Goal: Task Accomplishment & Management: Manage account settings

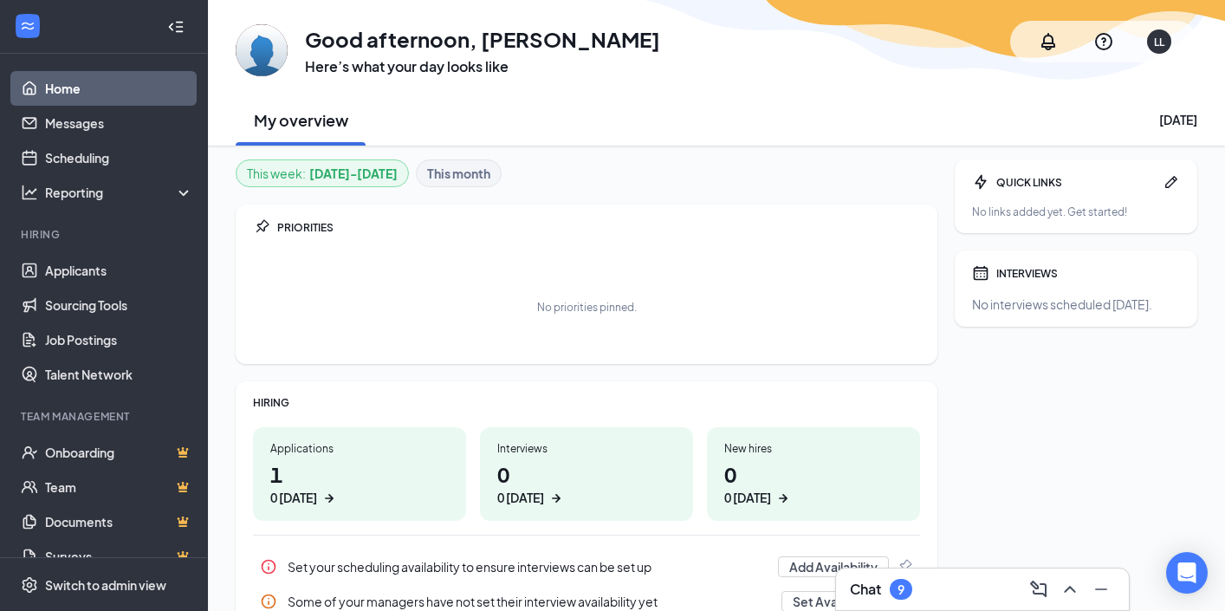
click at [329, 500] on icon "ArrowRight" at bounding box center [329, 498] width 9 height 9
click at [58, 132] on link "Messages" at bounding box center [119, 123] width 148 height 35
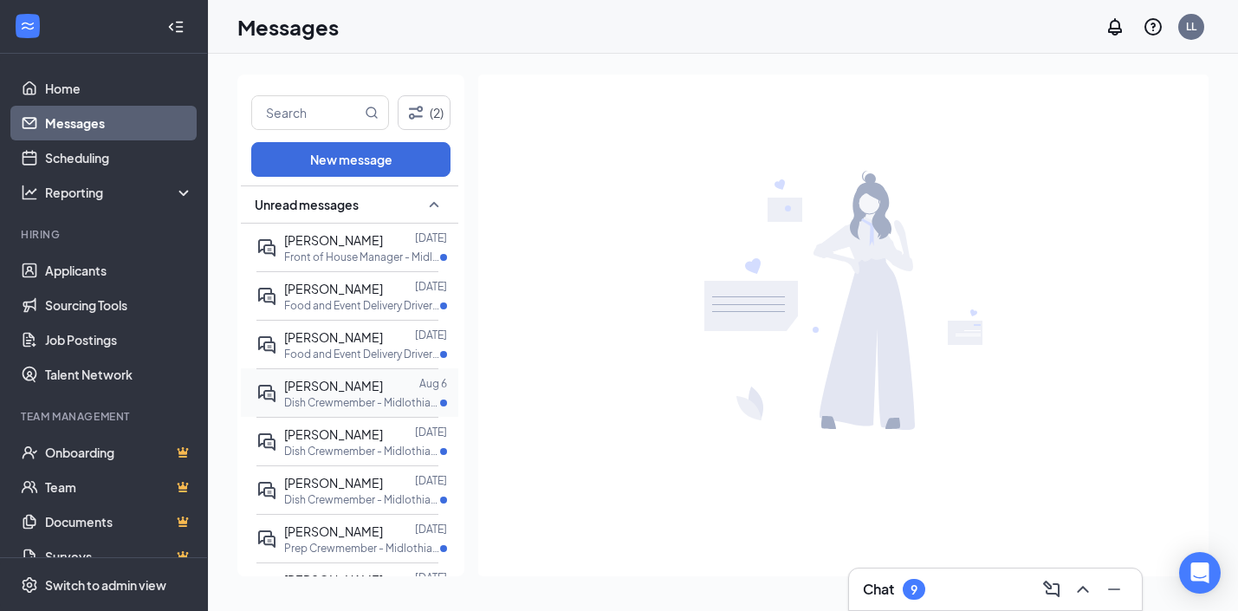
click at [360, 408] on p "Dish Crewmember - Midlothian at [GEOGRAPHIC_DATA]" at bounding box center [362, 402] width 156 height 15
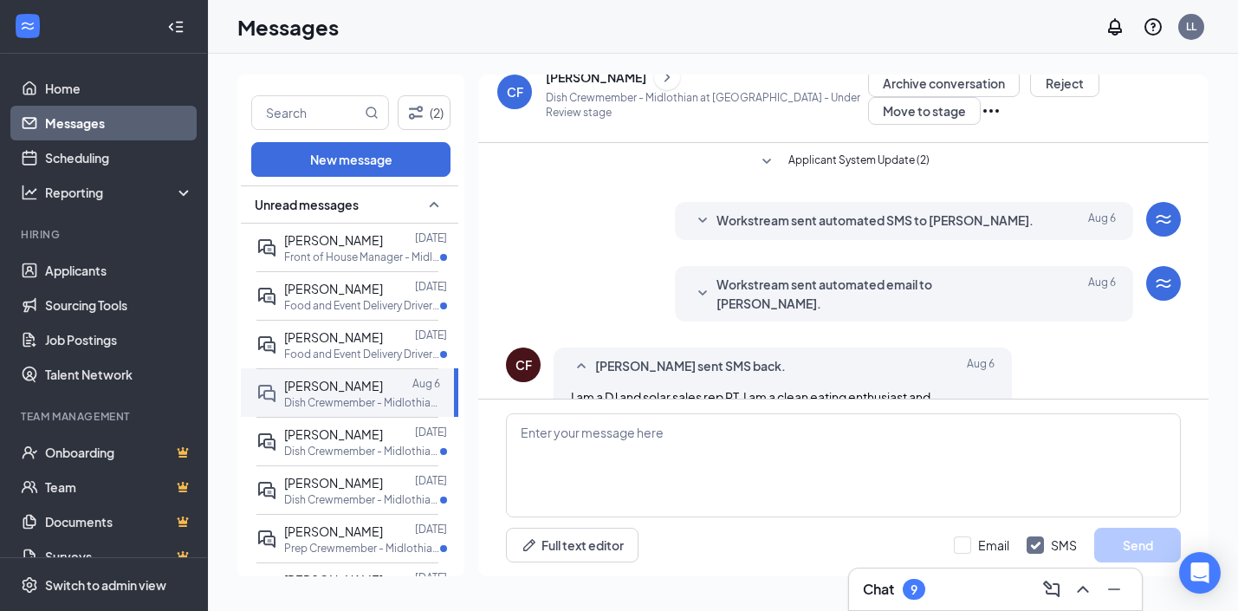
scroll to position [159, 0]
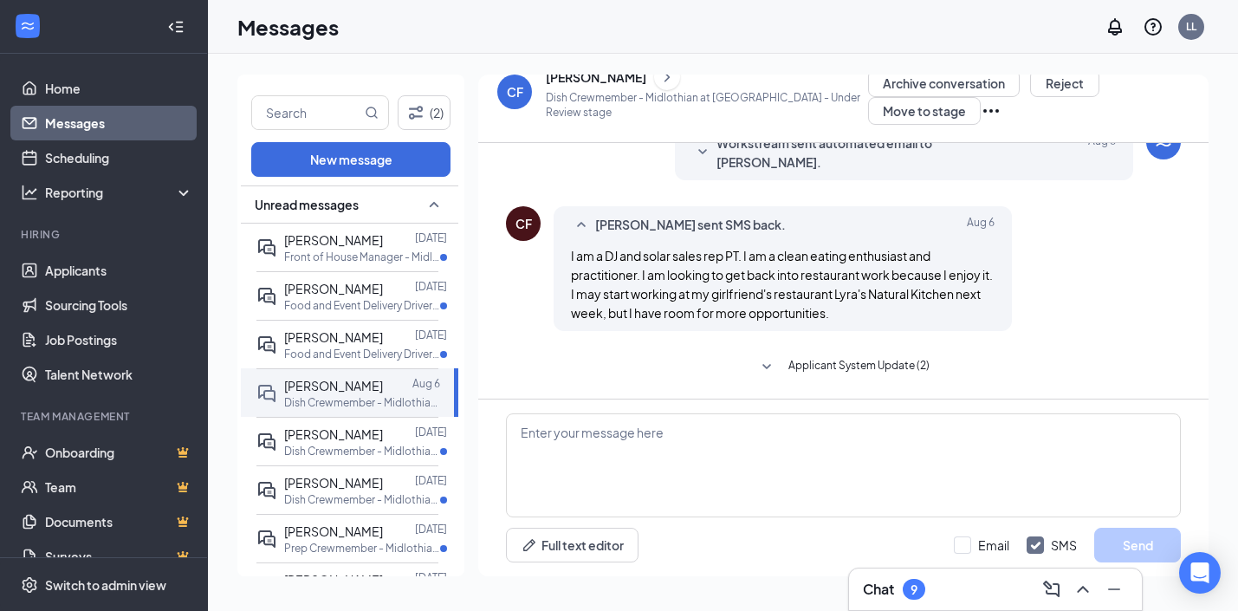
click at [589, 79] on div "[PERSON_NAME]" at bounding box center [596, 76] width 100 height 17
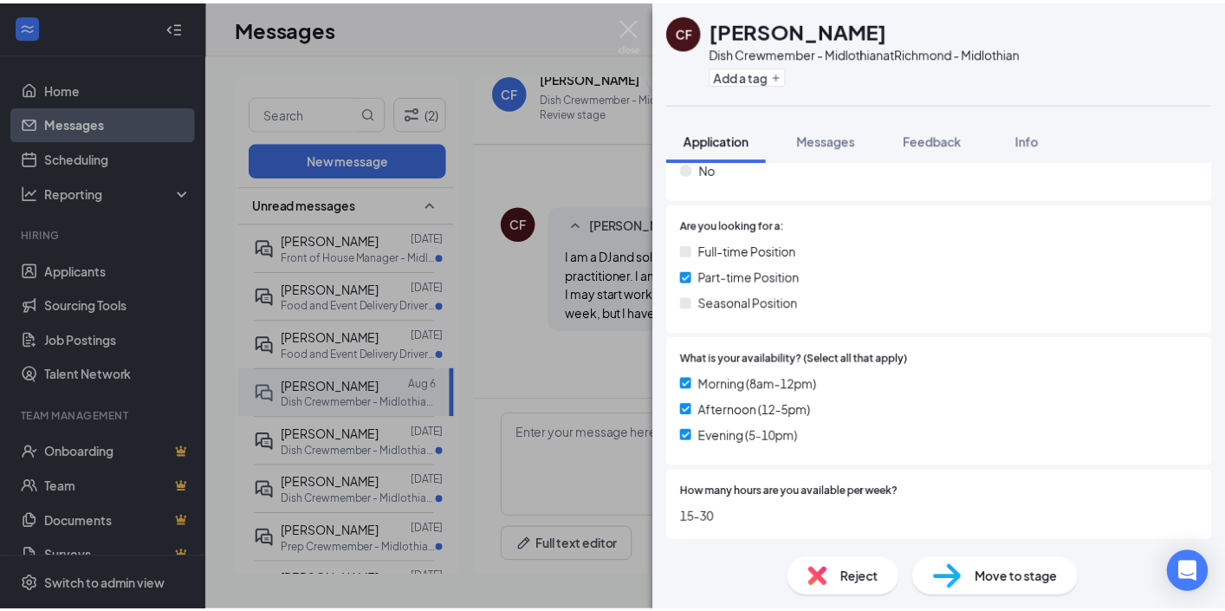
scroll to position [274, 0]
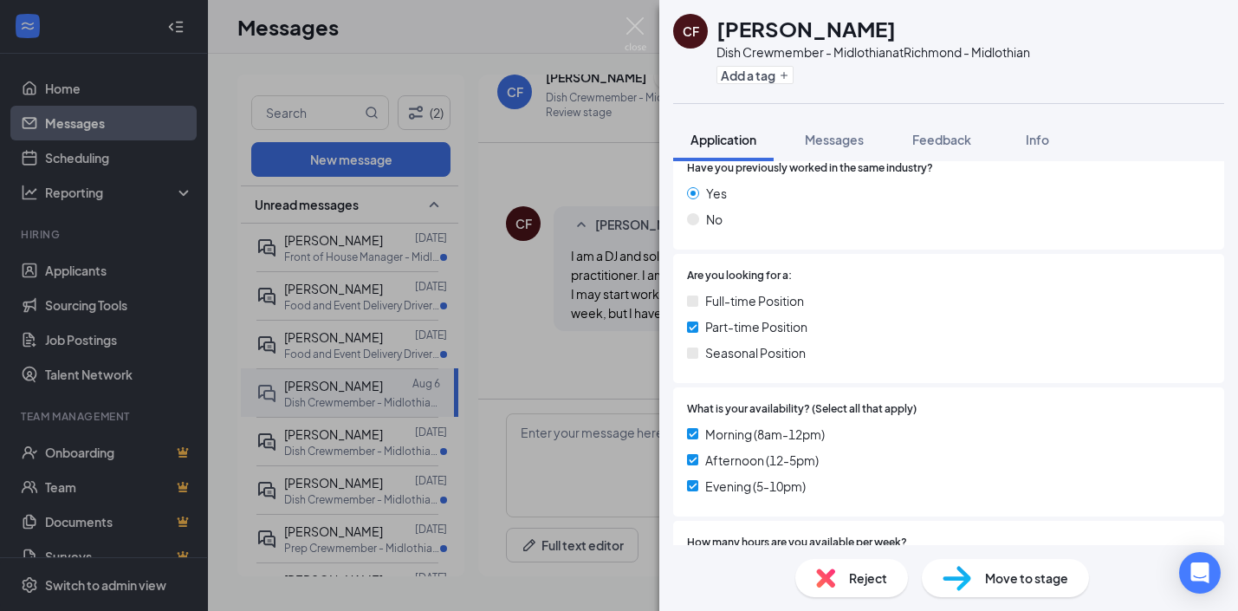
click at [86, 160] on div "CF [PERSON_NAME] Dish Crewmember - Midlothian at [GEOGRAPHIC_DATA] Add a tag Ap…" at bounding box center [619, 305] width 1238 height 611
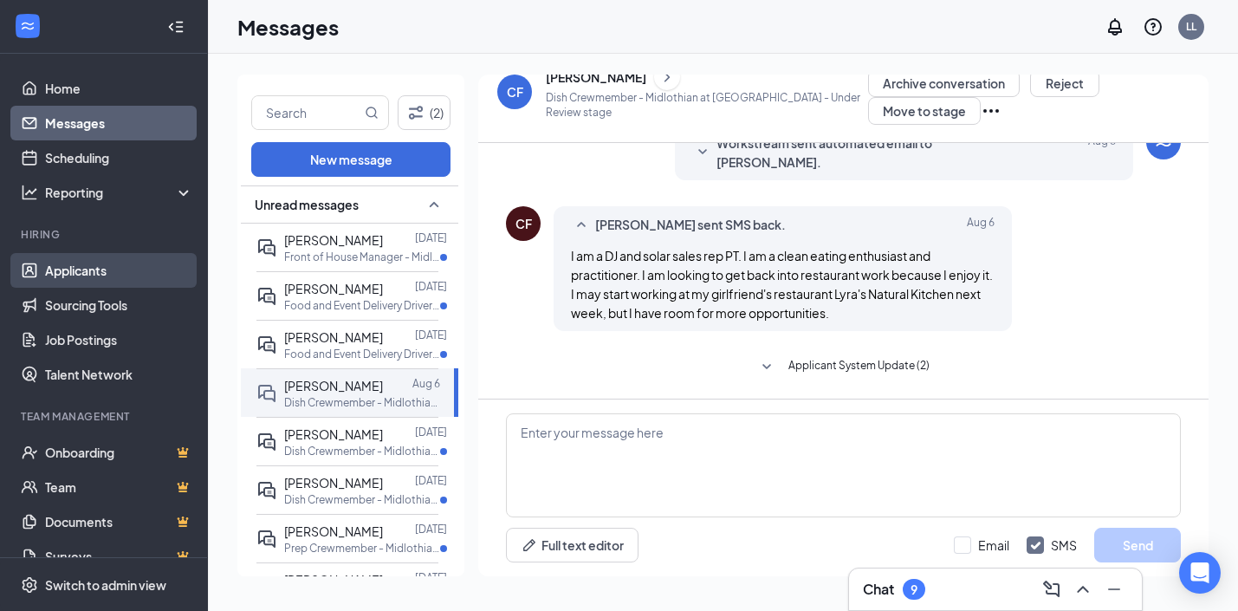
click at [80, 269] on link "Applicants" at bounding box center [119, 270] width 148 height 35
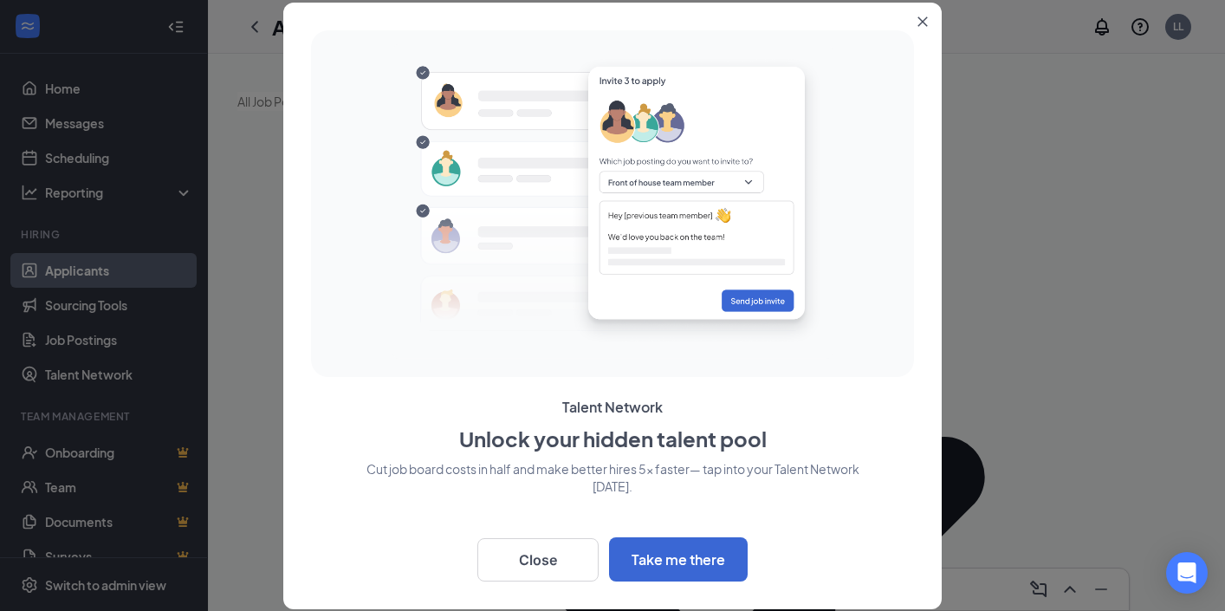
click at [922, 16] on icon "Close" at bounding box center [922, 21] width 10 height 10
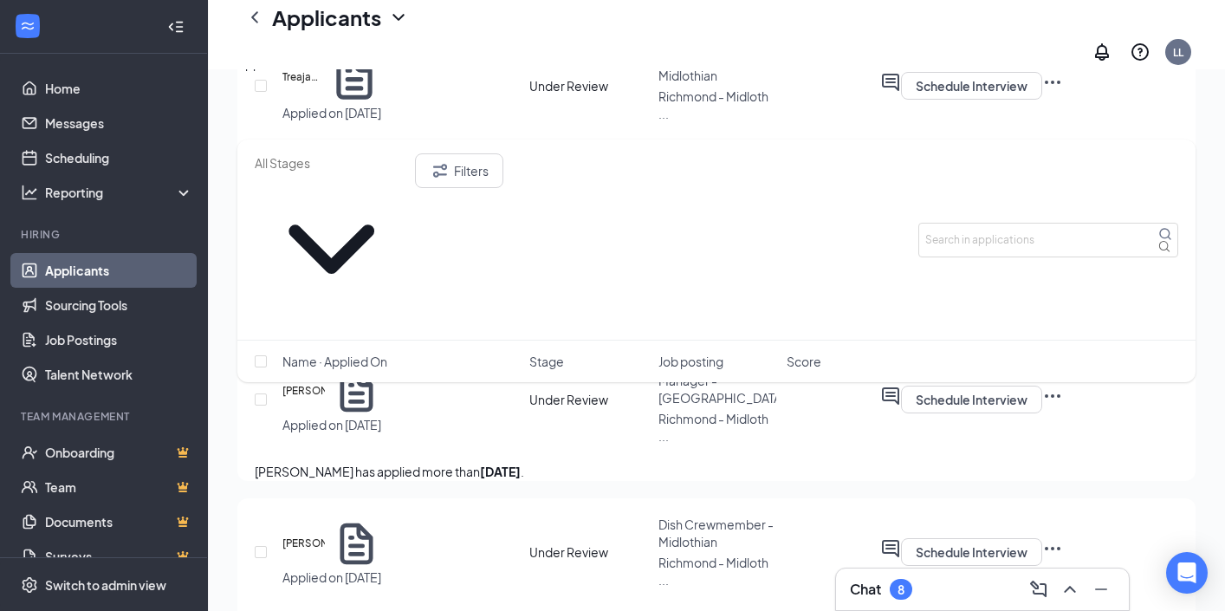
scroll to position [3877, 0]
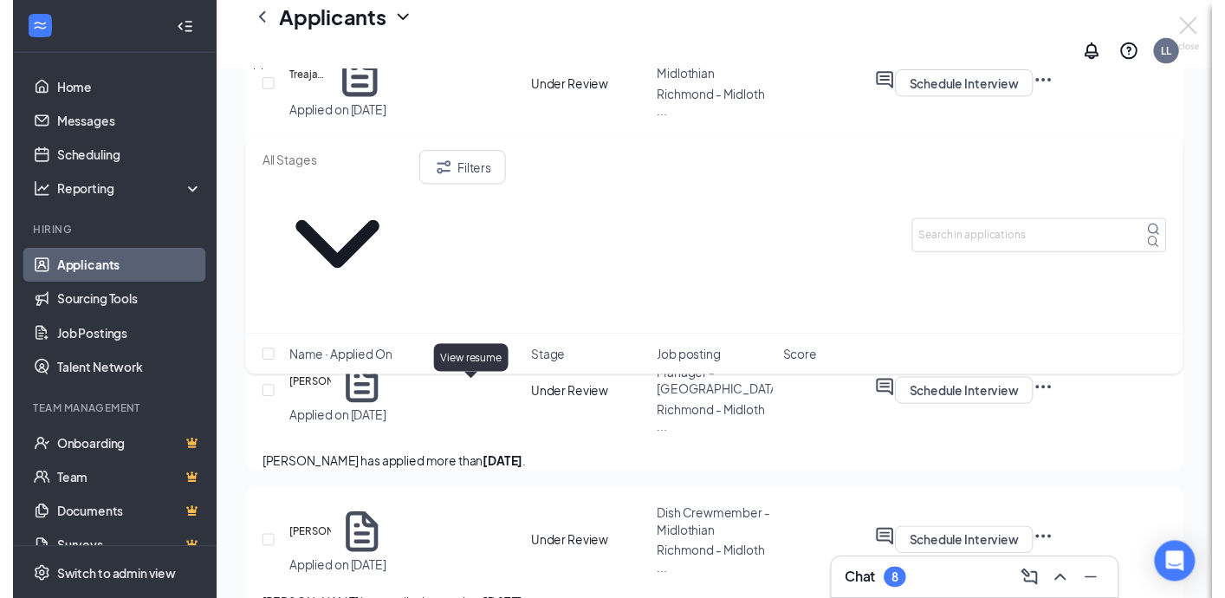
scroll to position [3773, 0]
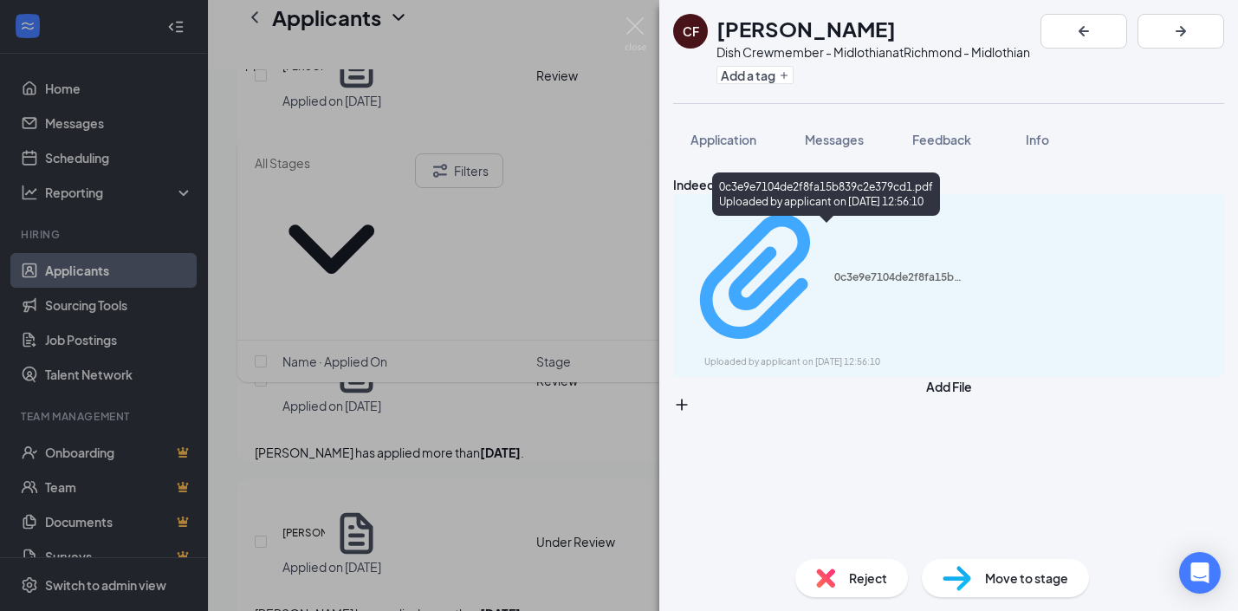
click at [834, 270] on div "0c3e9e7104de2f8fa15b839c2e379cd1.pdf" at bounding box center [899, 277] width 130 height 14
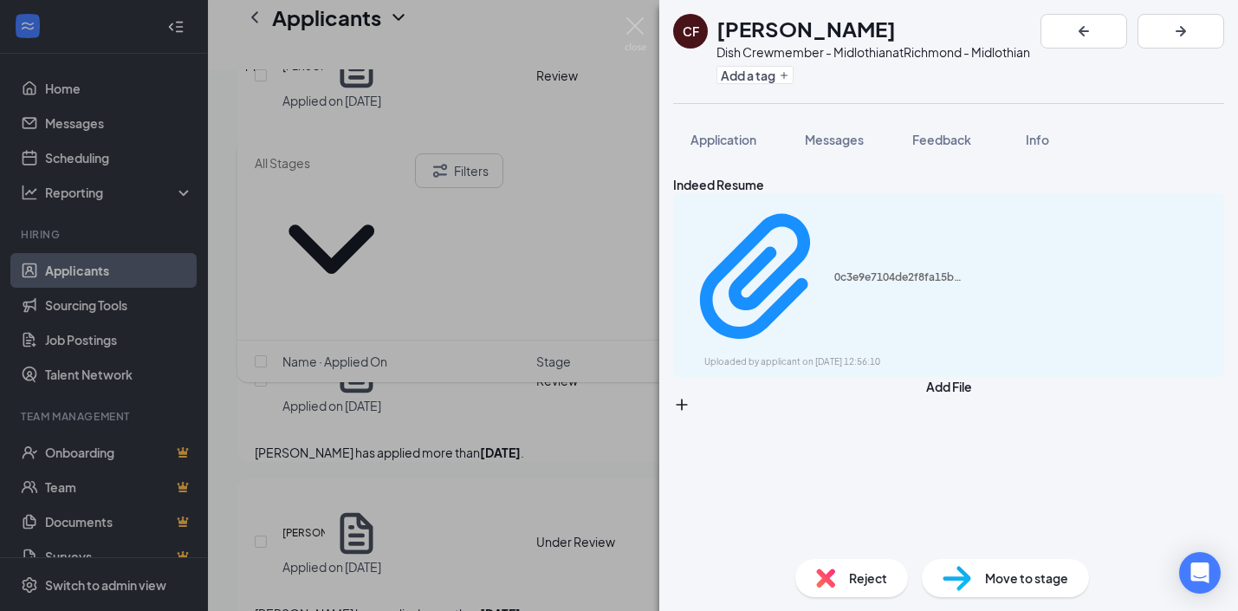
click at [602, 133] on div "CF [PERSON_NAME] Dish Crewmember - Midlothian at [GEOGRAPHIC_DATA] Add a tag Ap…" at bounding box center [619, 305] width 1238 height 611
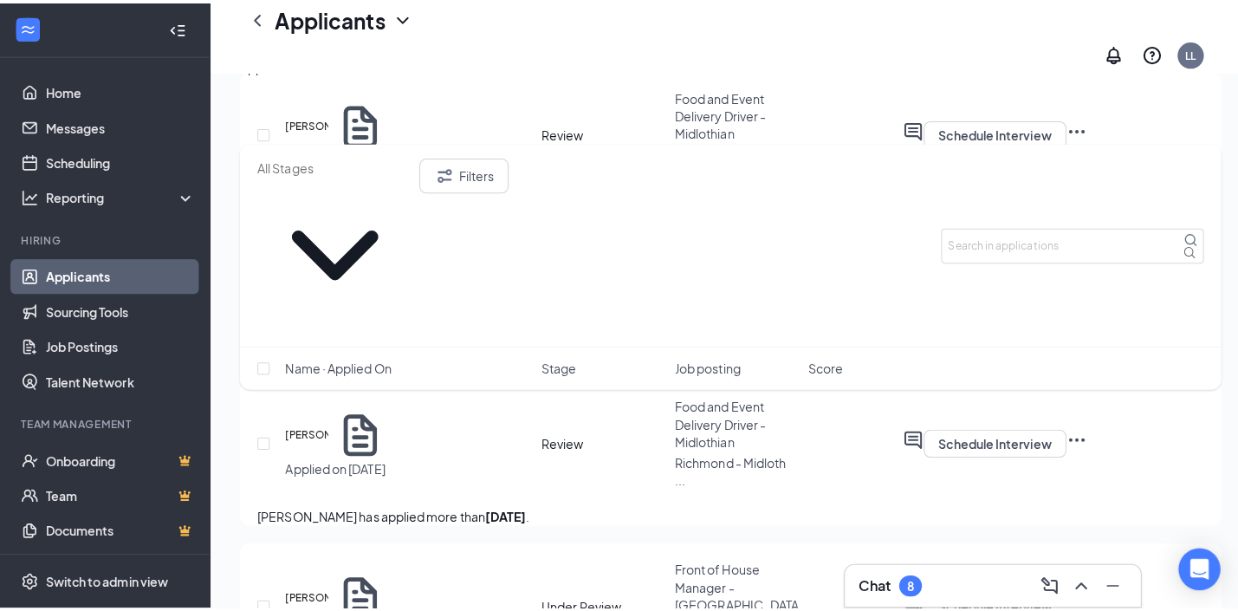
scroll to position [3712, 0]
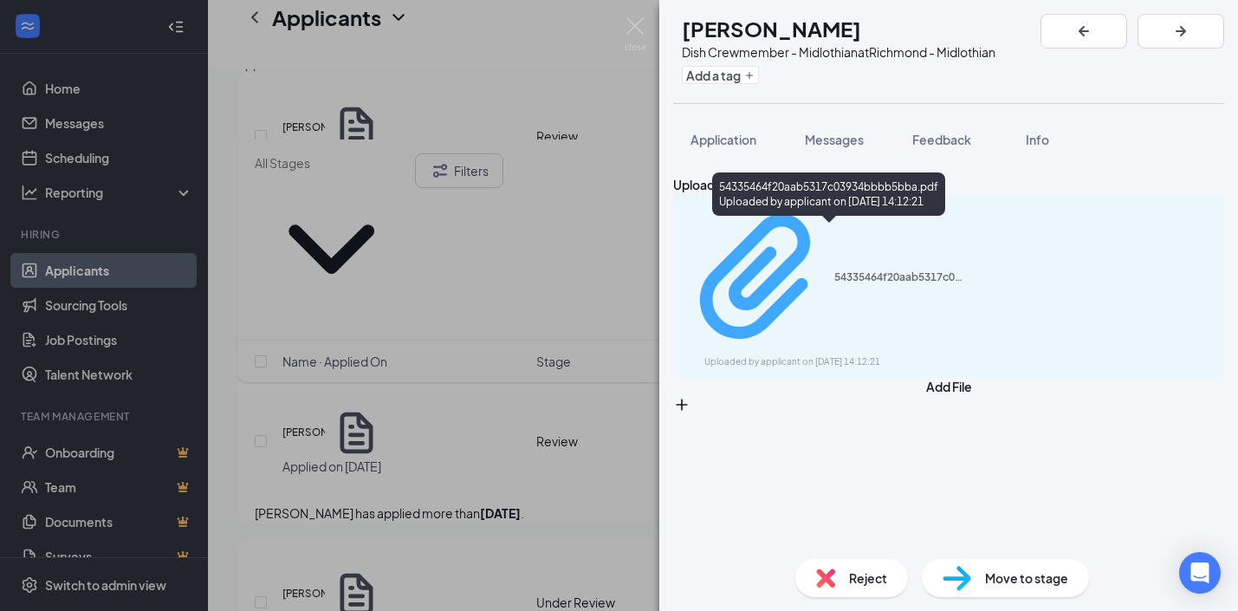
click at [810, 355] on div "Uploaded by applicant on [DATE] 14:12:21" at bounding box center [834, 362] width 260 height 14
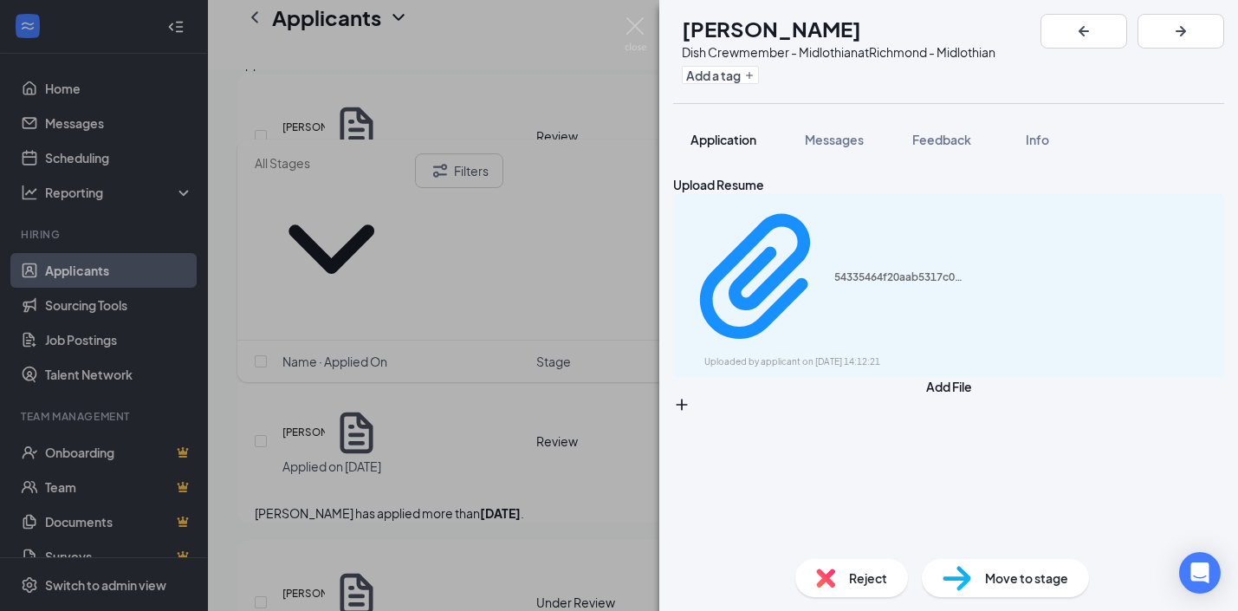
click at [730, 140] on span "Application" at bounding box center [723, 140] width 66 height 16
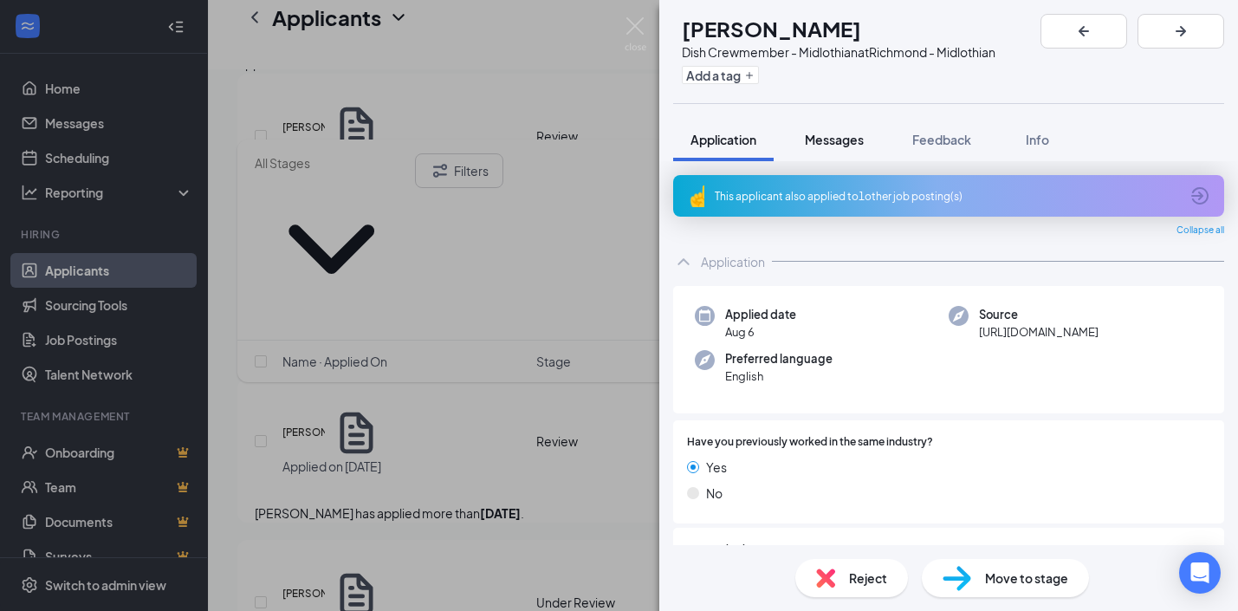
click at [834, 128] on button "Messages" at bounding box center [834, 139] width 94 height 43
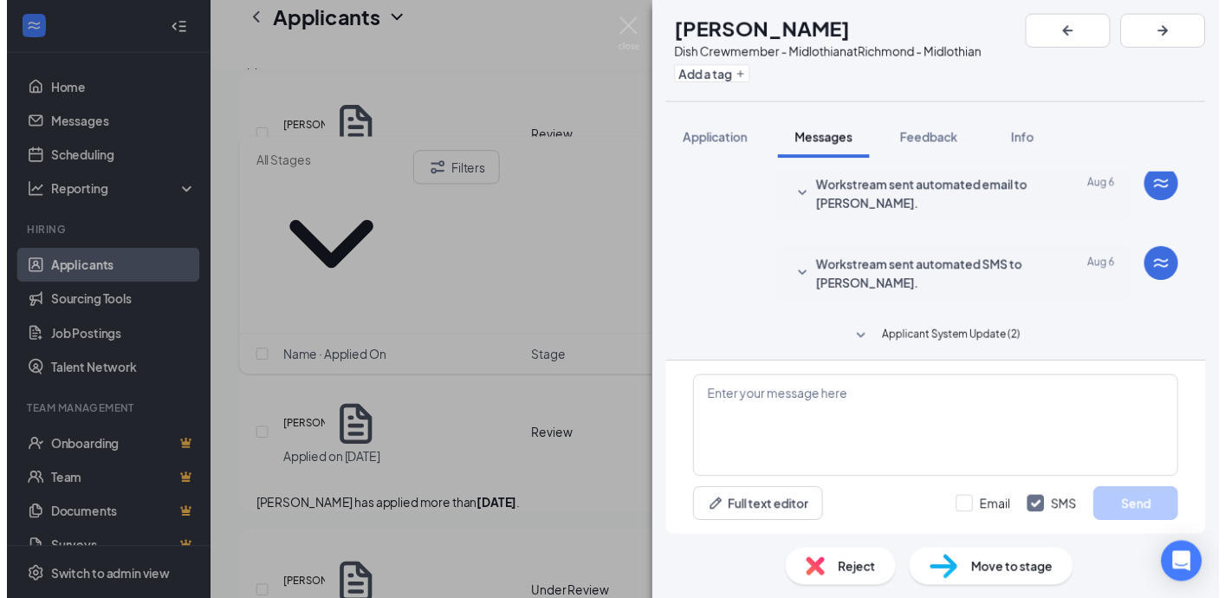
scroll to position [71, 0]
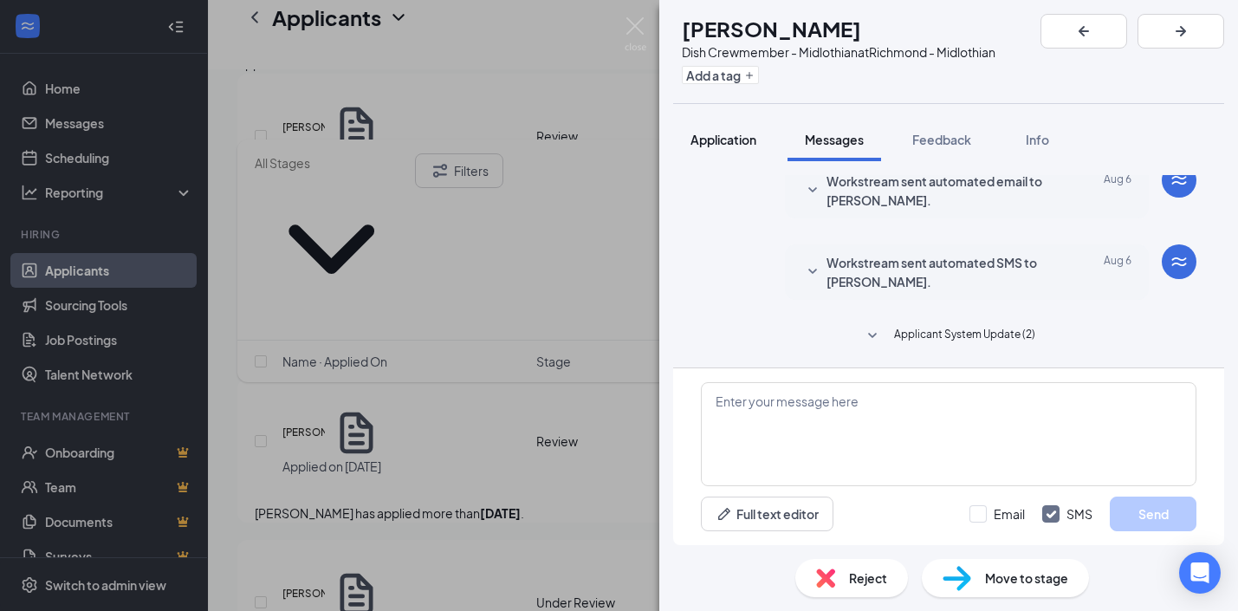
click at [717, 140] on span "Application" at bounding box center [723, 140] width 66 height 16
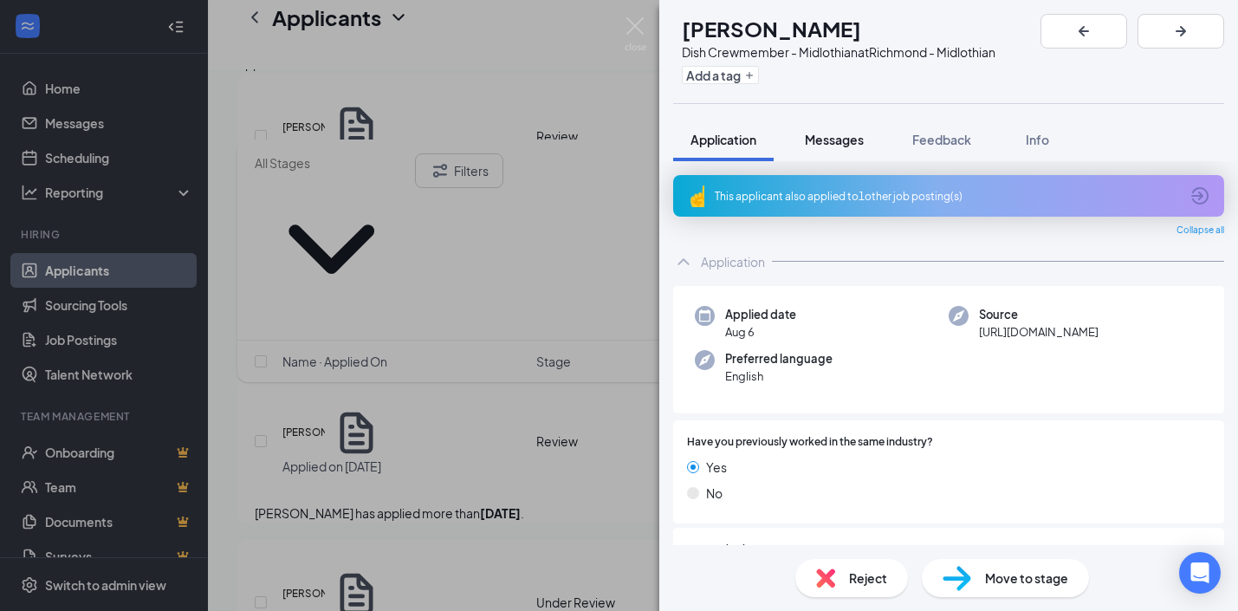
click at [846, 146] on div "Messages" at bounding box center [834, 139] width 59 height 17
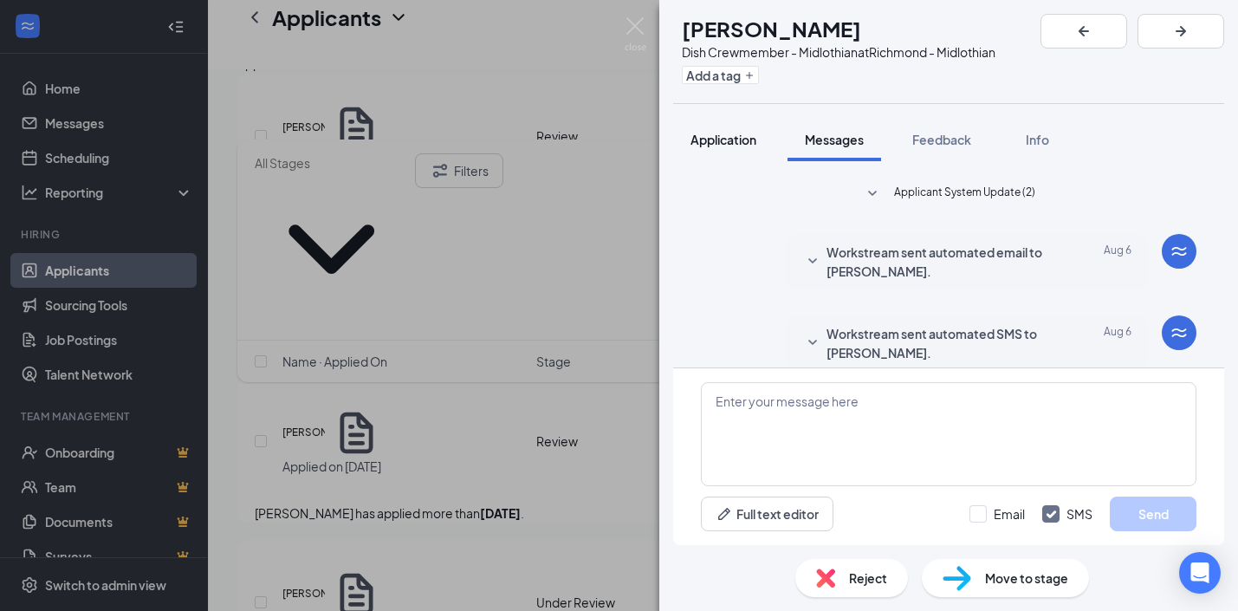
click at [715, 138] on span "Application" at bounding box center [723, 140] width 66 height 16
click at [531, 321] on div "AG [PERSON_NAME] Dish Crewmember - Midlothian at [GEOGRAPHIC_DATA] Add a tag Ap…" at bounding box center [619, 305] width 1238 height 611
click at [461, 307] on div "AG [PERSON_NAME] Dish Crewmember - Midlothian at [GEOGRAPHIC_DATA] Add a tag Ap…" at bounding box center [619, 305] width 1238 height 611
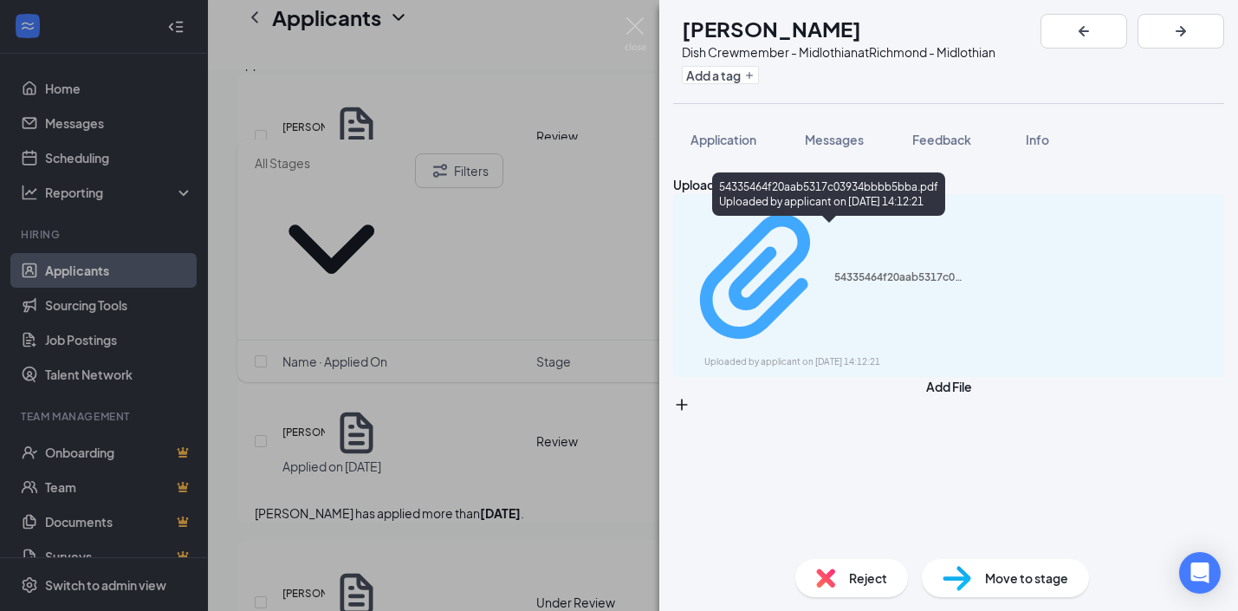
click at [899, 270] on div "54335464f20aab5317c03934bbbb5bba.pdf" at bounding box center [899, 277] width 130 height 14
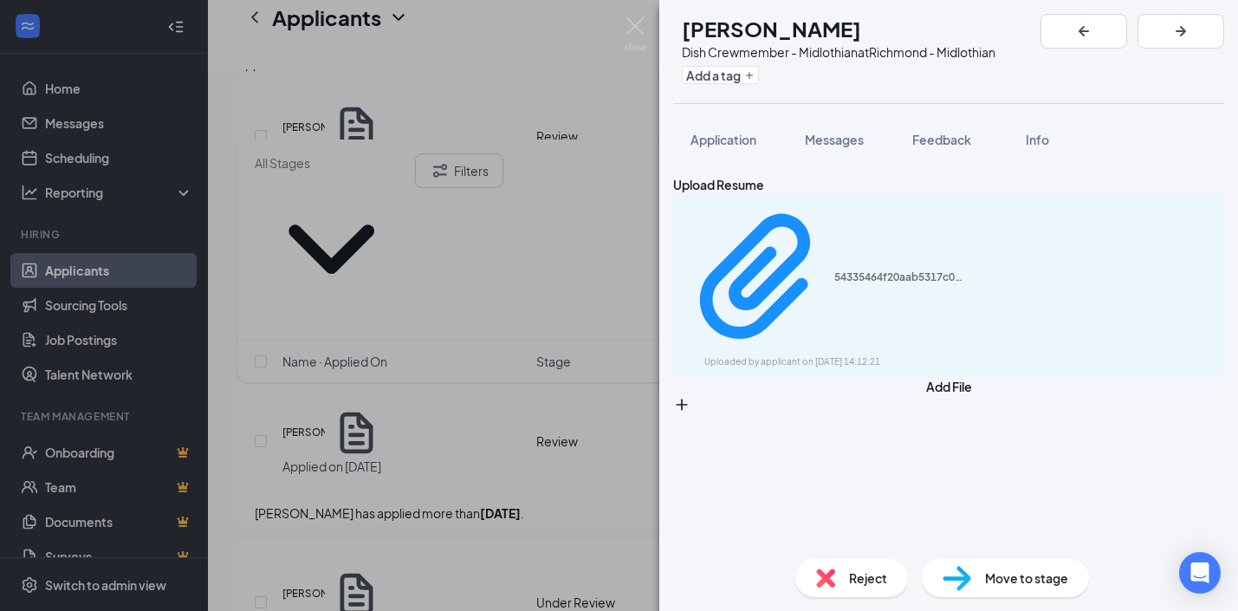
click at [603, 247] on div "AG [PERSON_NAME] Dish Crewmember - Midlothian at [GEOGRAPHIC_DATA] Add a tag Ap…" at bounding box center [619, 305] width 1238 height 611
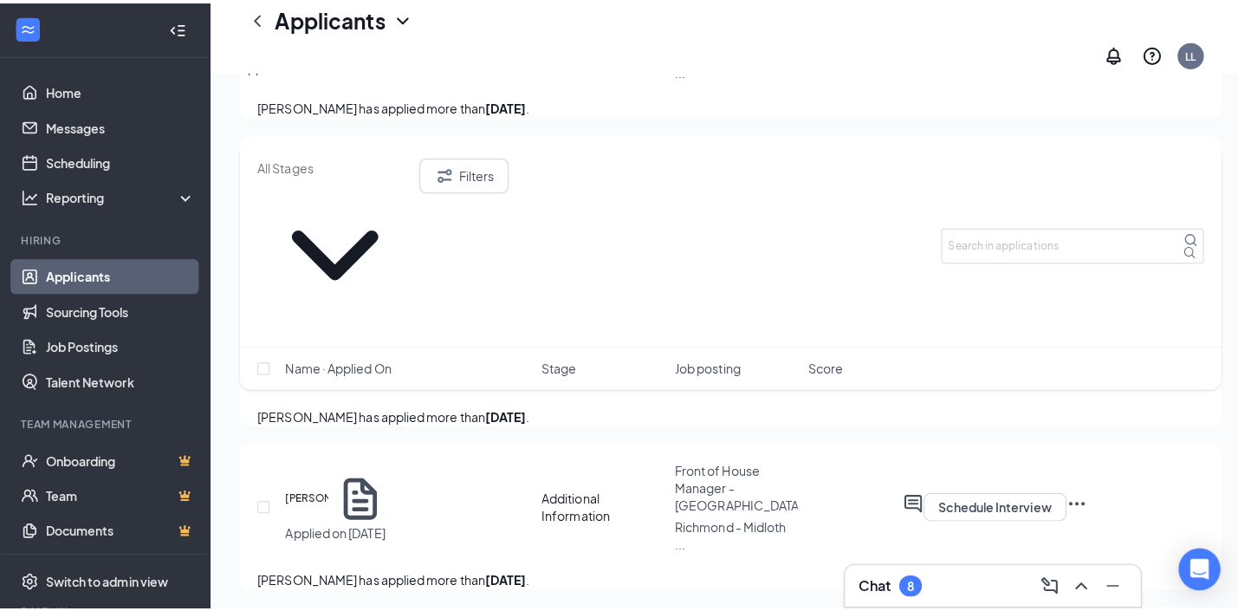
scroll to position [5501, 0]
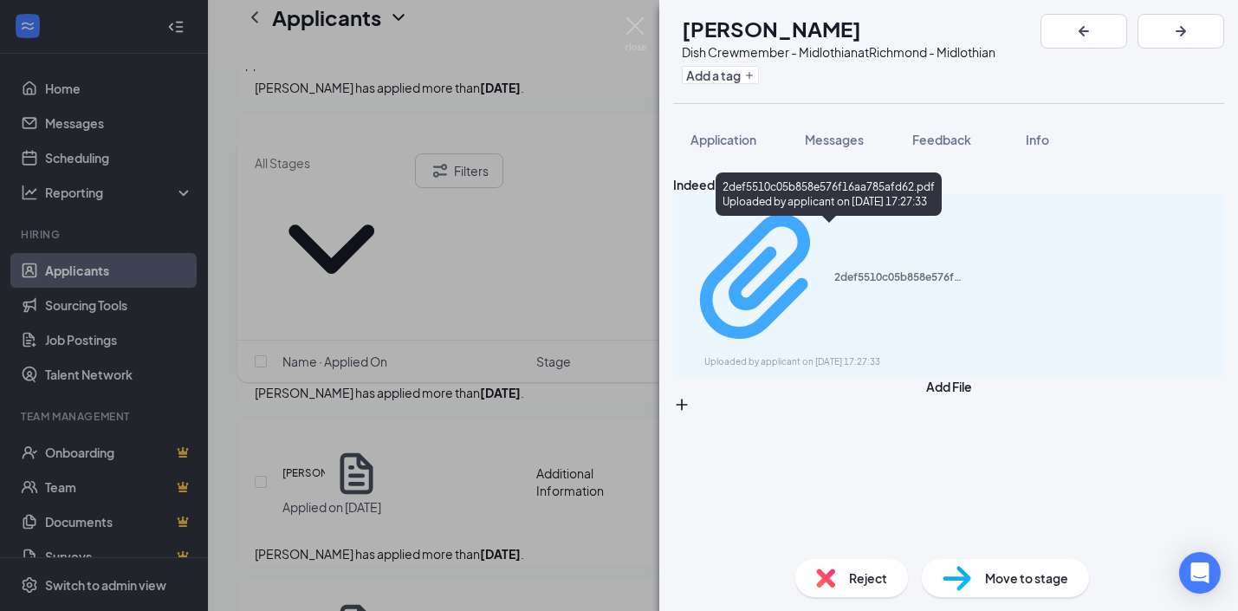
click at [799, 355] on div "Uploaded by applicant on [DATE] 17:27:33" at bounding box center [834, 362] width 260 height 14
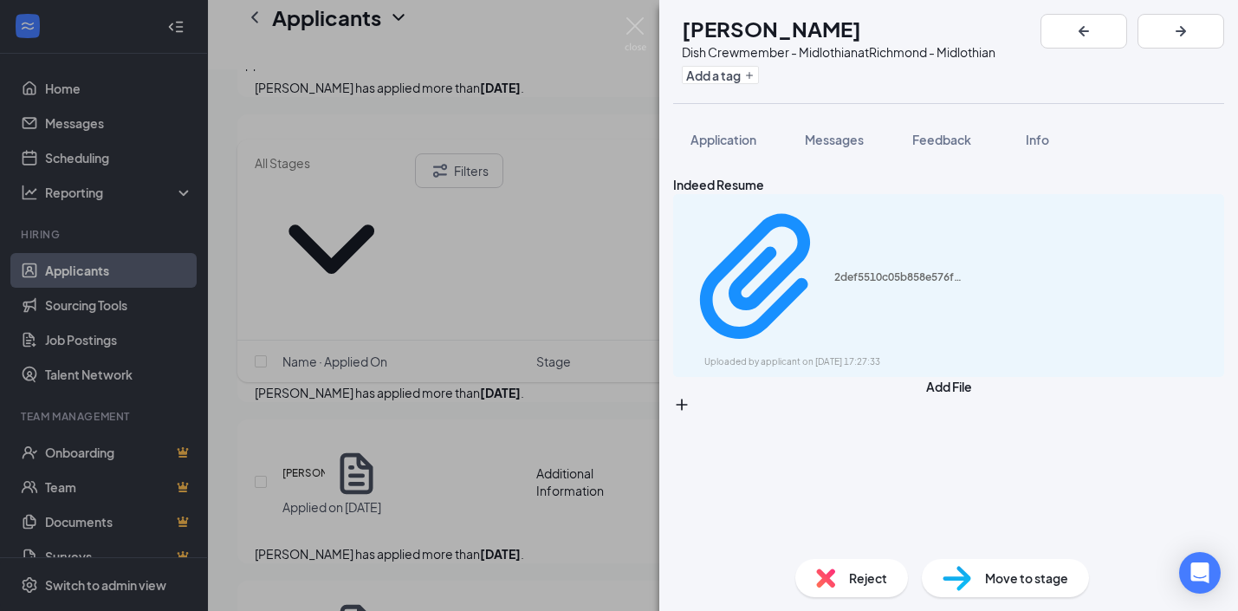
click at [457, 394] on div "AM [PERSON_NAME] Dish Crewmember - Midlothian at [GEOGRAPHIC_DATA] Add a tag Ap…" at bounding box center [619, 305] width 1238 height 611
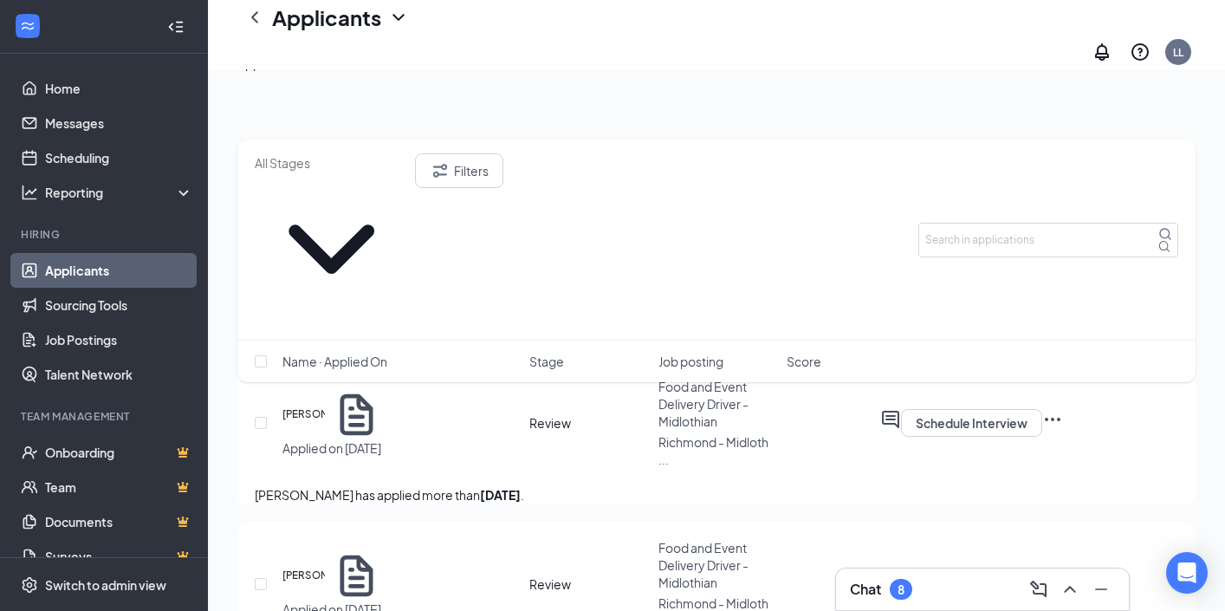
scroll to position [3069, 0]
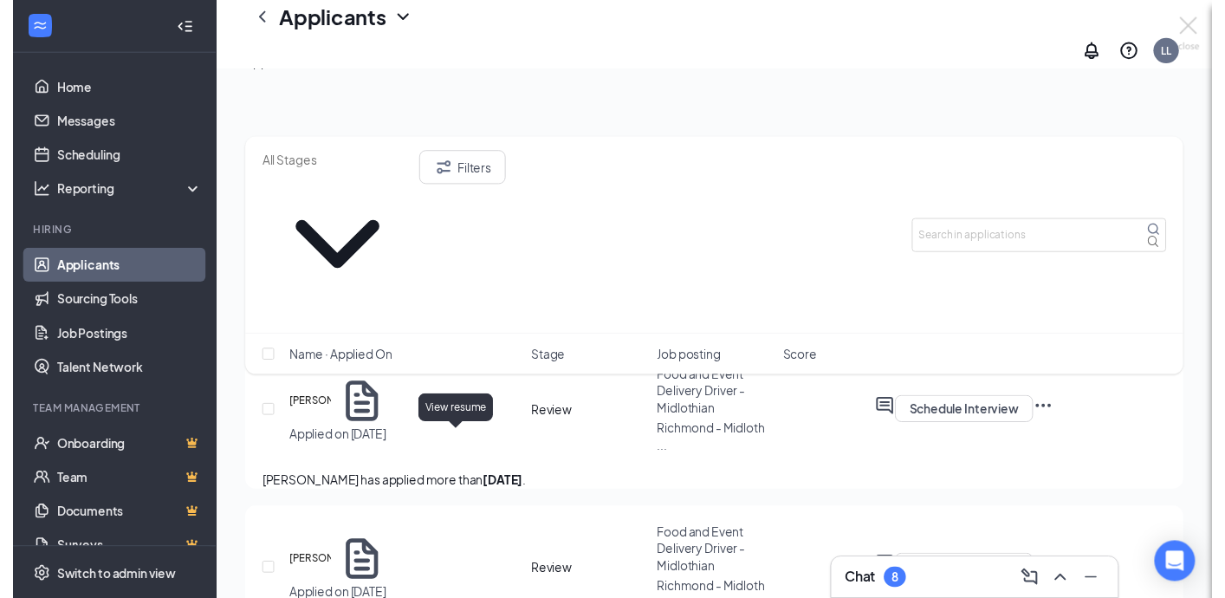
scroll to position [3000, 0]
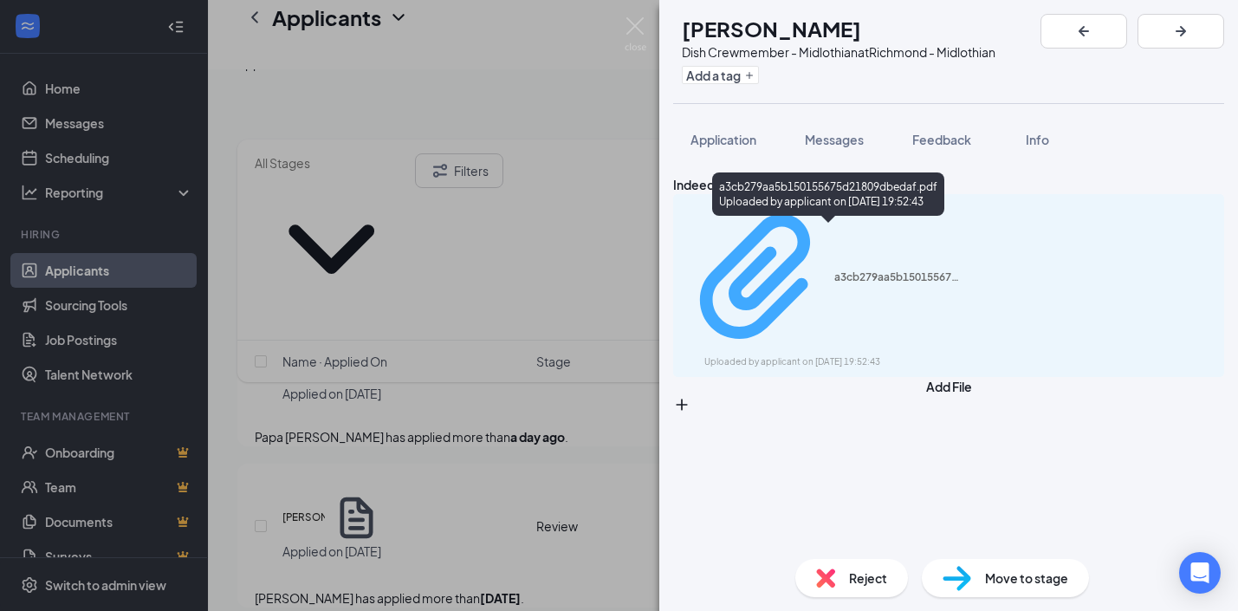
click at [834, 270] on div "a3cb279aa5b150155675d21809dbedaf.pdf" at bounding box center [899, 277] width 130 height 14
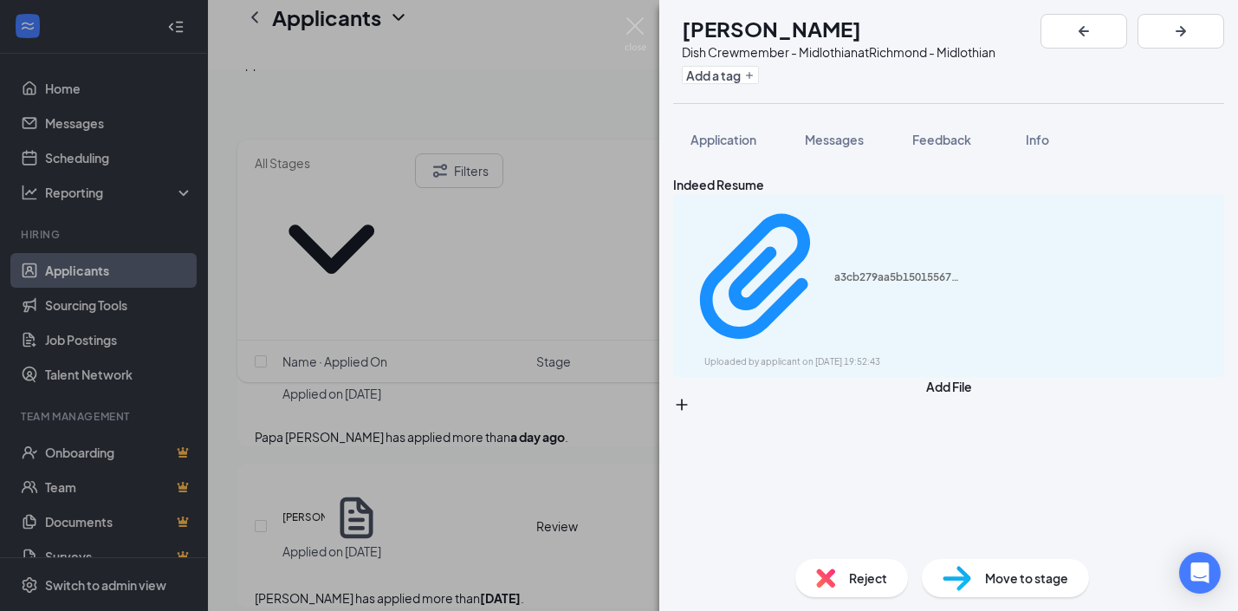
click at [512, 388] on div "KC [PERSON_NAME] Dish Crewmember - Midlothian at [GEOGRAPHIC_DATA] Add a tag Ap…" at bounding box center [619, 305] width 1238 height 611
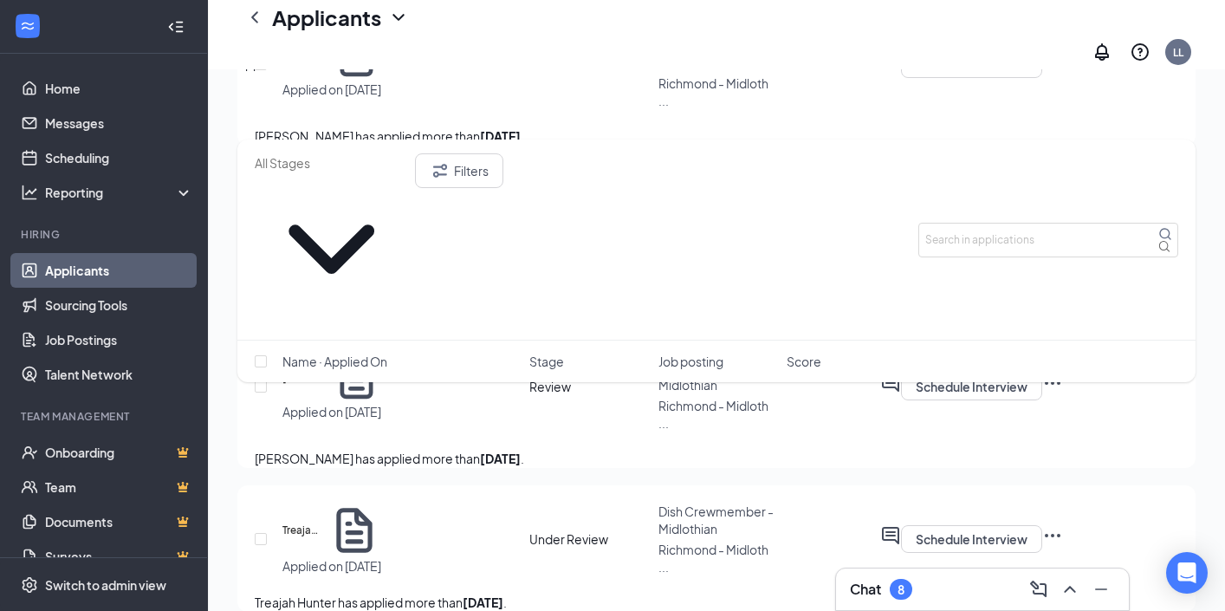
scroll to position [3572, 0]
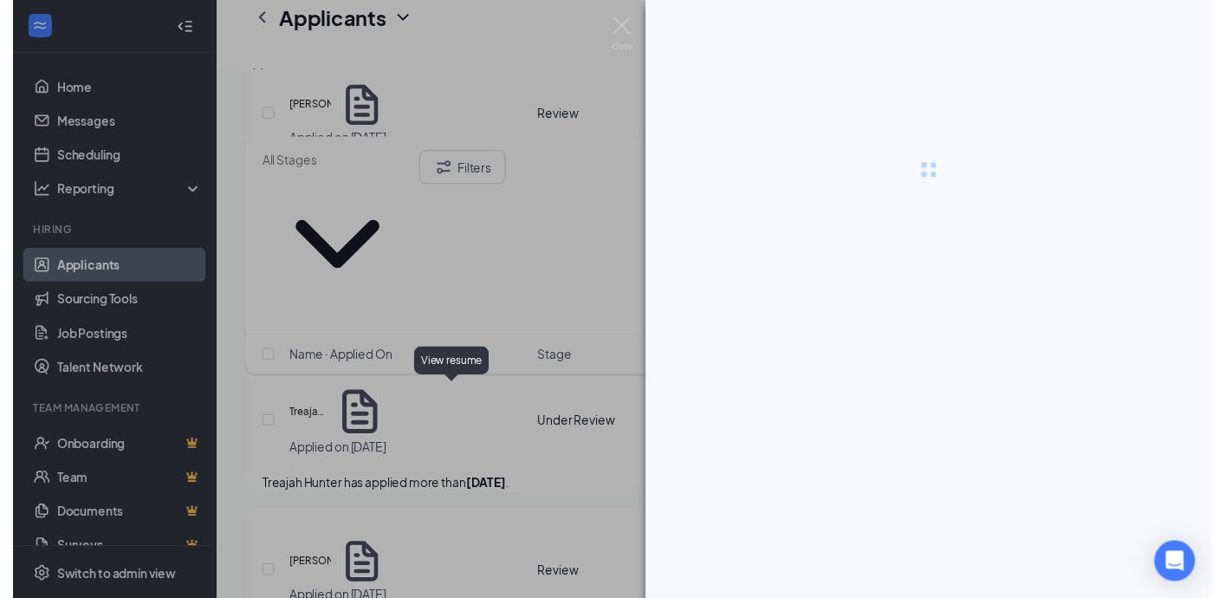
scroll to position [3468, 0]
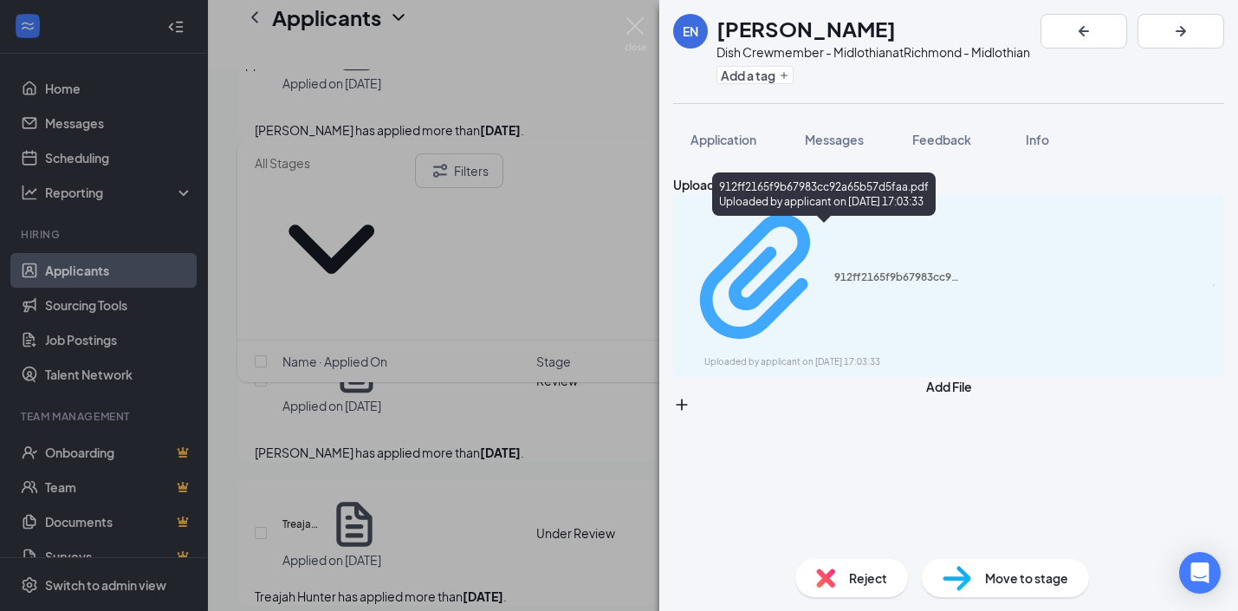
click at [812, 355] on div "Uploaded by applicant on [DATE] 17:03:33" at bounding box center [834, 362] width 260 height 14
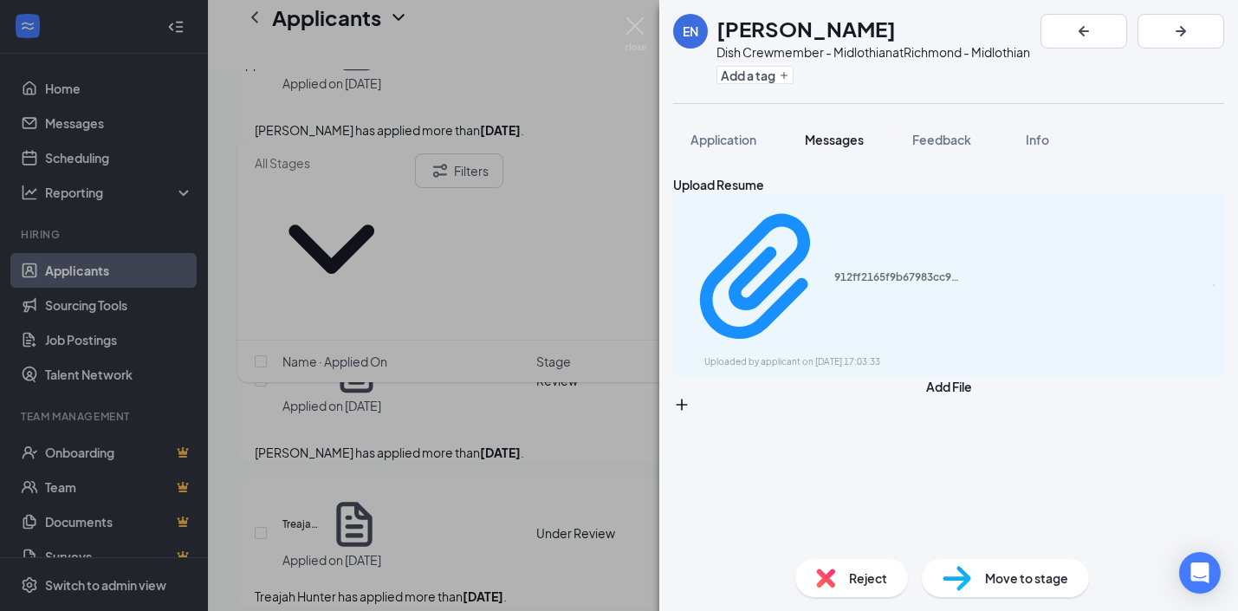
click at [441, 322] on div "EN [PERSON_NAME] Dish Crewmember - Midlothian at [GEOGRAPHIC_DATA] Add a tag Ap…" at bounding box center [619, 305] width 1238 height 611
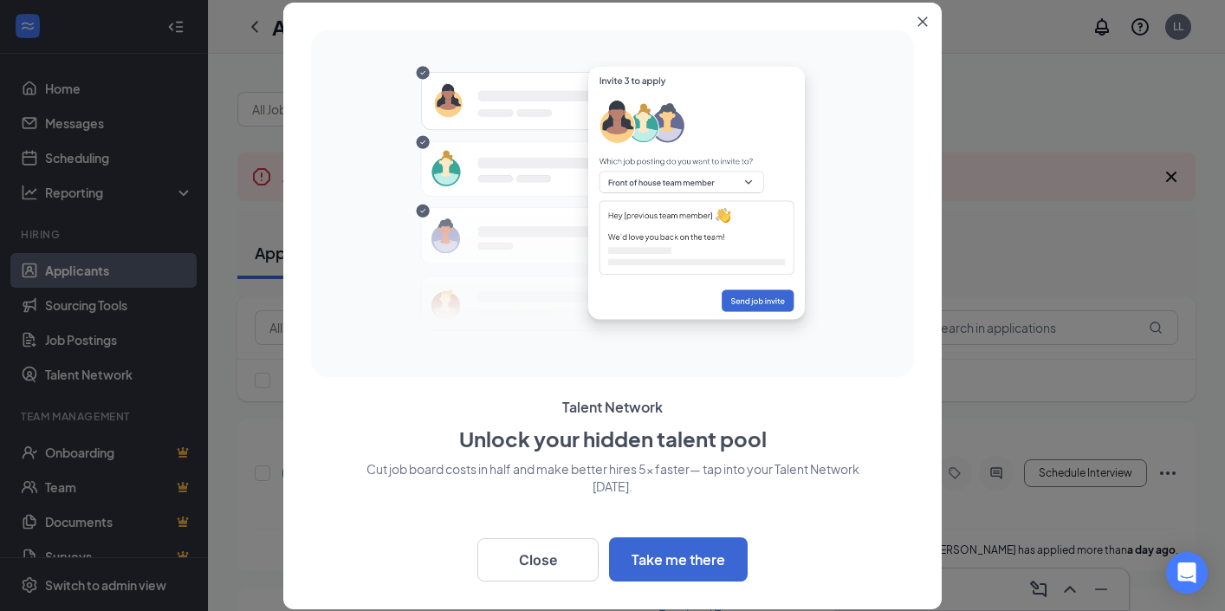
click at [926, 17] on icon "Close" at bounding box center [923, 21] width 10 height 10
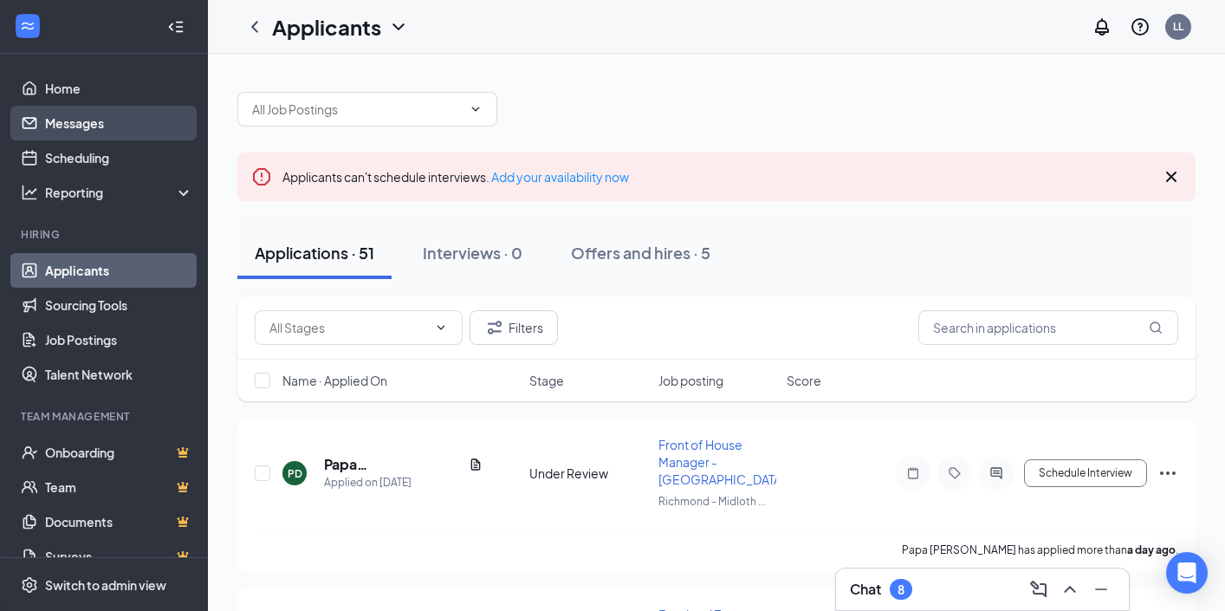
click at [119, 128] on link "Messages" at bounding box center [119, 123] width 148 height 35
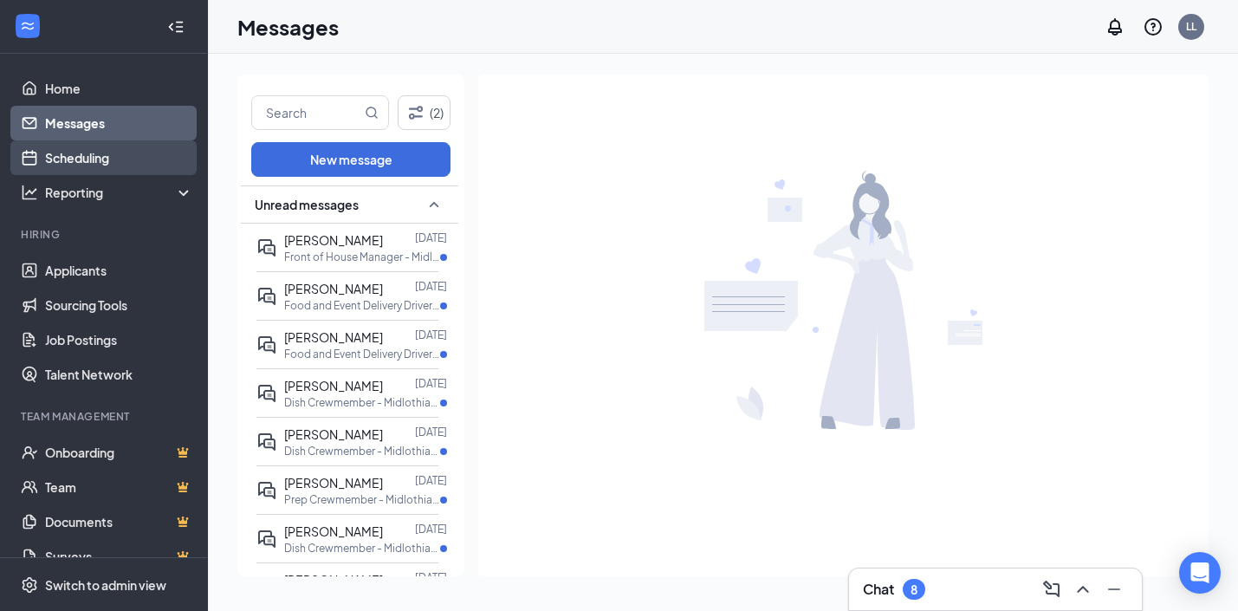
click at [93, 165] on link "Scheduling" at bounding box center [119, 157] width 148 height 35
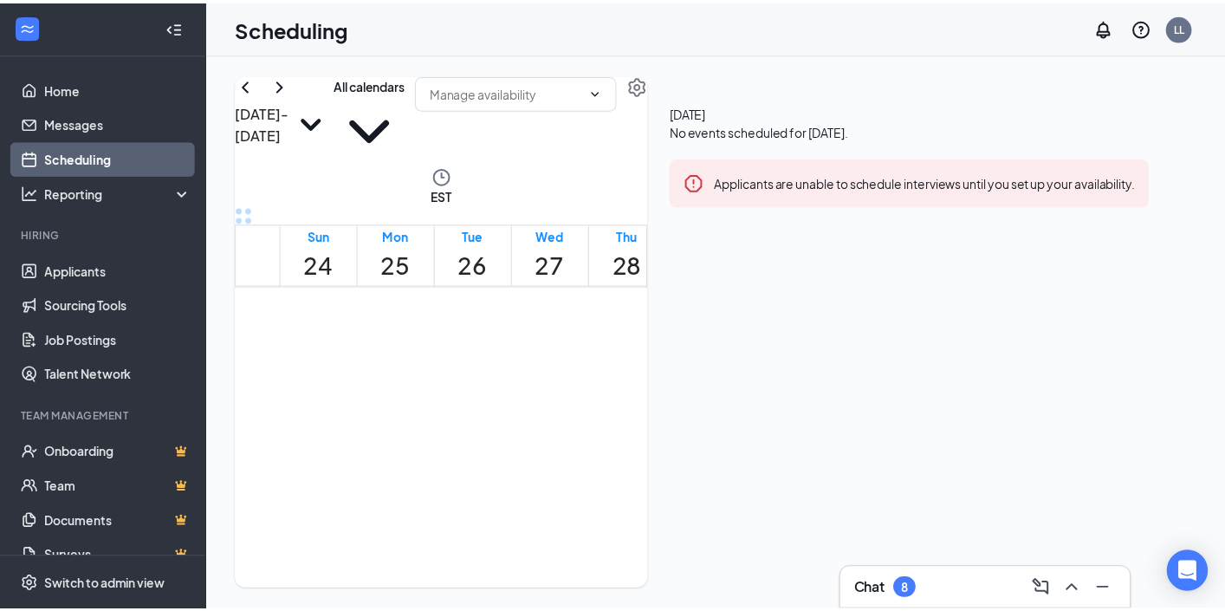
scroll to position [852, 0]
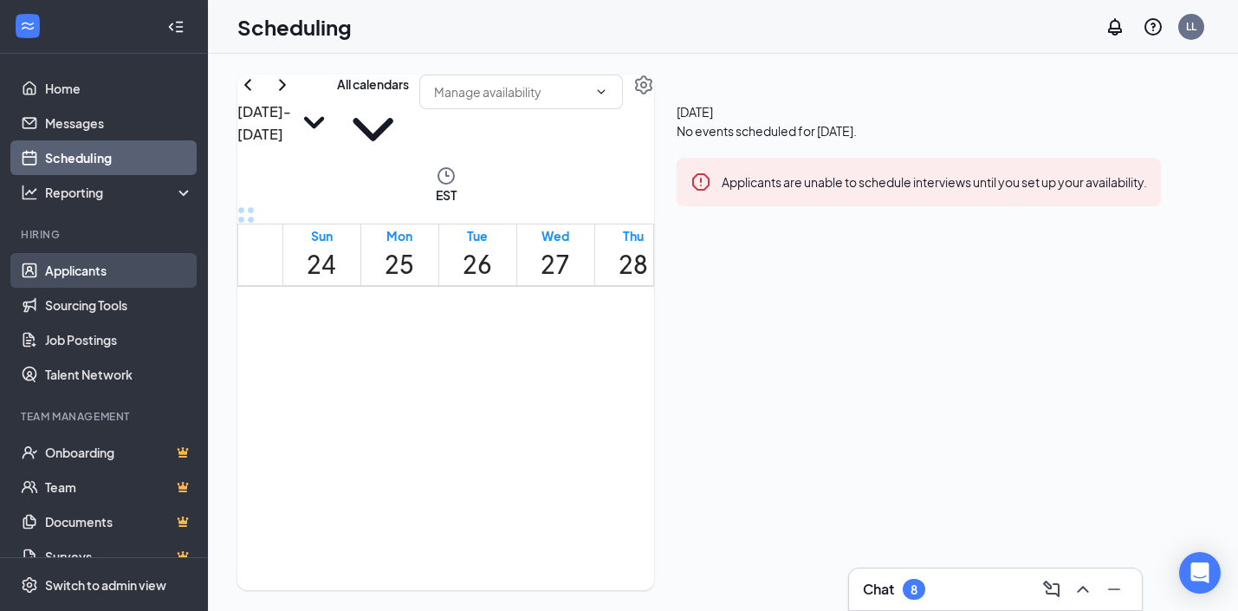
click at [117, 276] on link "Applicants" at bounding box center [119, 270] width 148 height 35
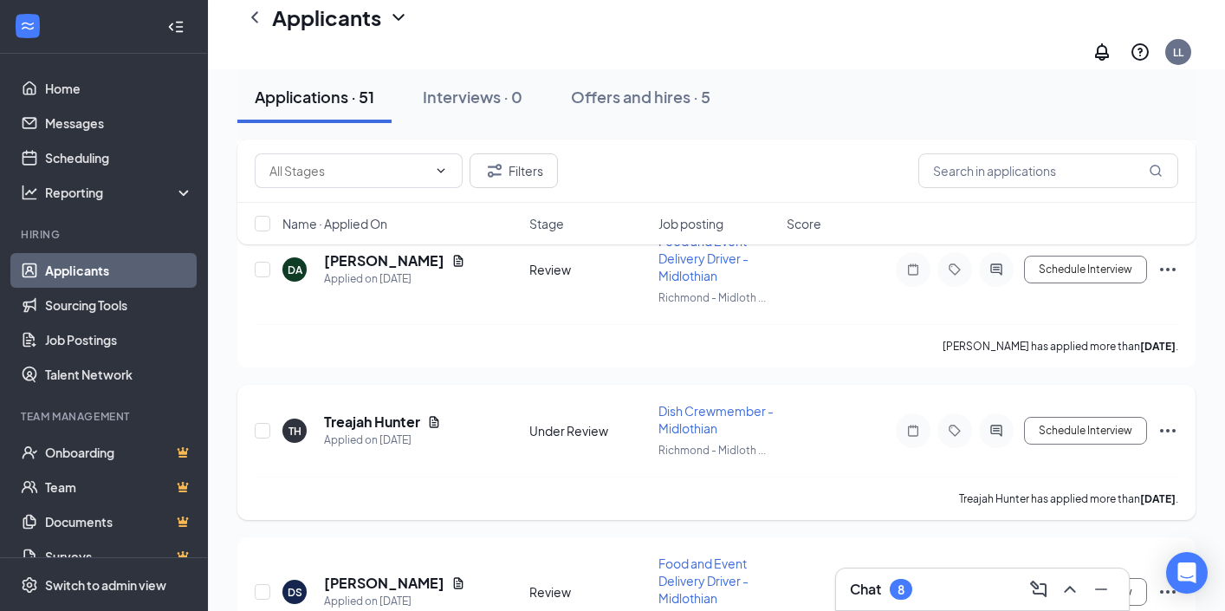
scroll to position [709, 0]
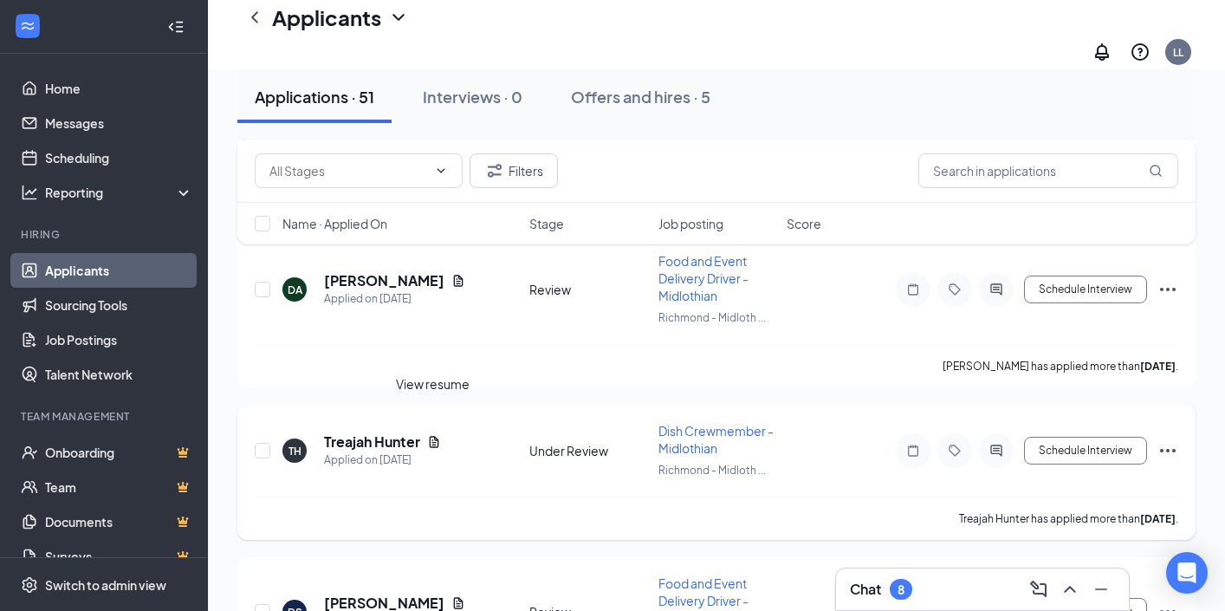
click at [428, 435] on icon "Document" at bounding box center [434, 442] width 14 height 14
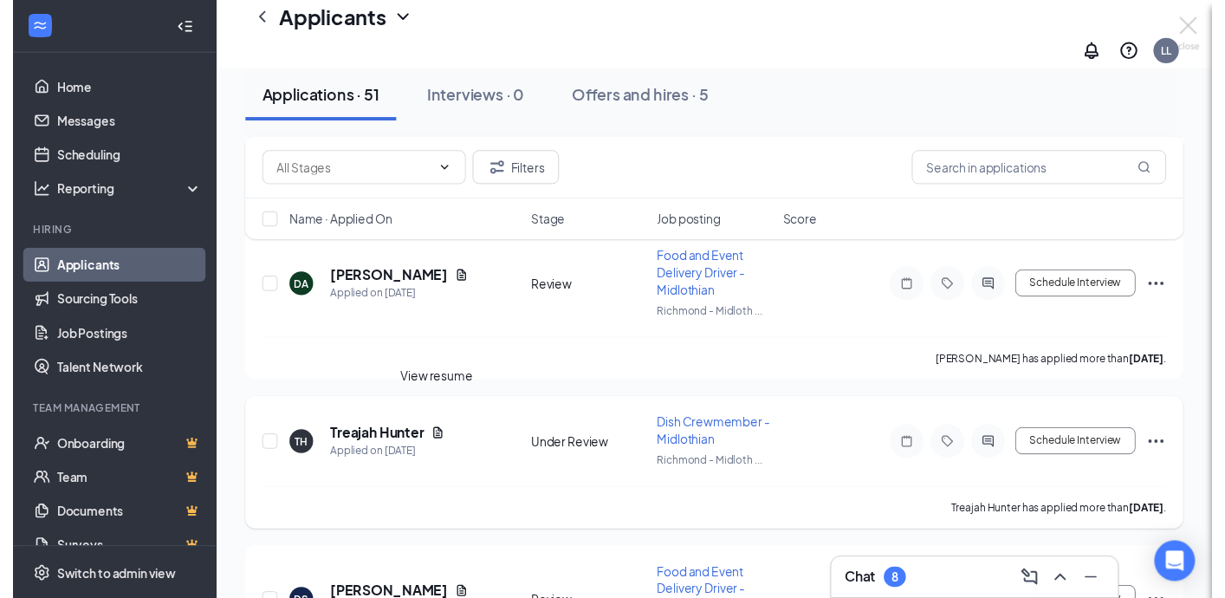
scroll to position [691, 0]
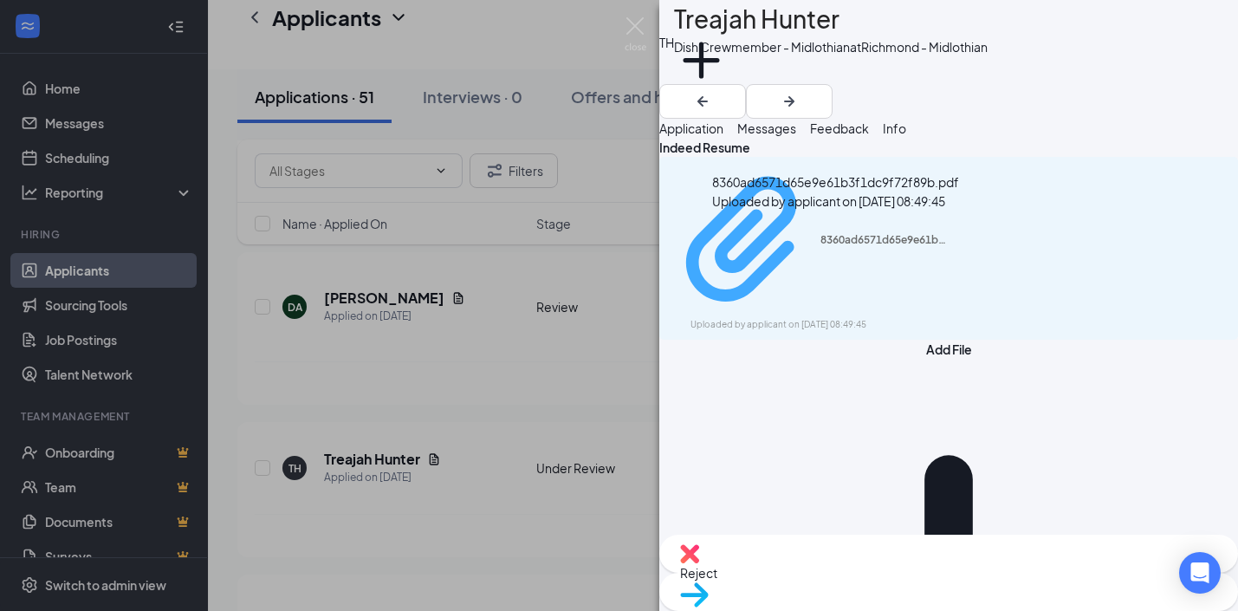
click at [871, 241] on div "8360ad6571d65e9e61b3f1dc9f72f89b.pdf Uploaded by applicant on Aug 22, 2025 at 0…" at bounding box center [810, 248] width 281 height 167
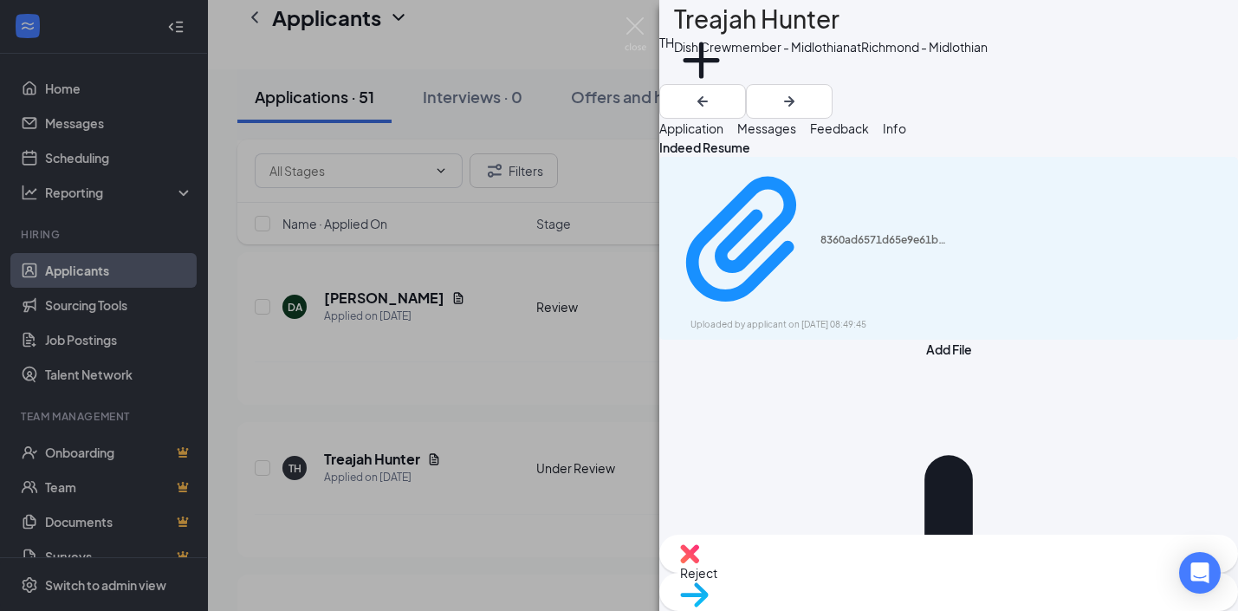
click at [935, 13] on div "TH Treajah Hunter Dish Crewmember - Midlothian at Richmond - Midlothian Add a t…" at bounding box center [948, 59] width 579 height 119
click at [501, 360] on div "TH Treajah Hunter Dish Crewmember - Midlothian at Richmond - Midlothian Add a t…" at bounding box center [619, 305] width 1238 height 611
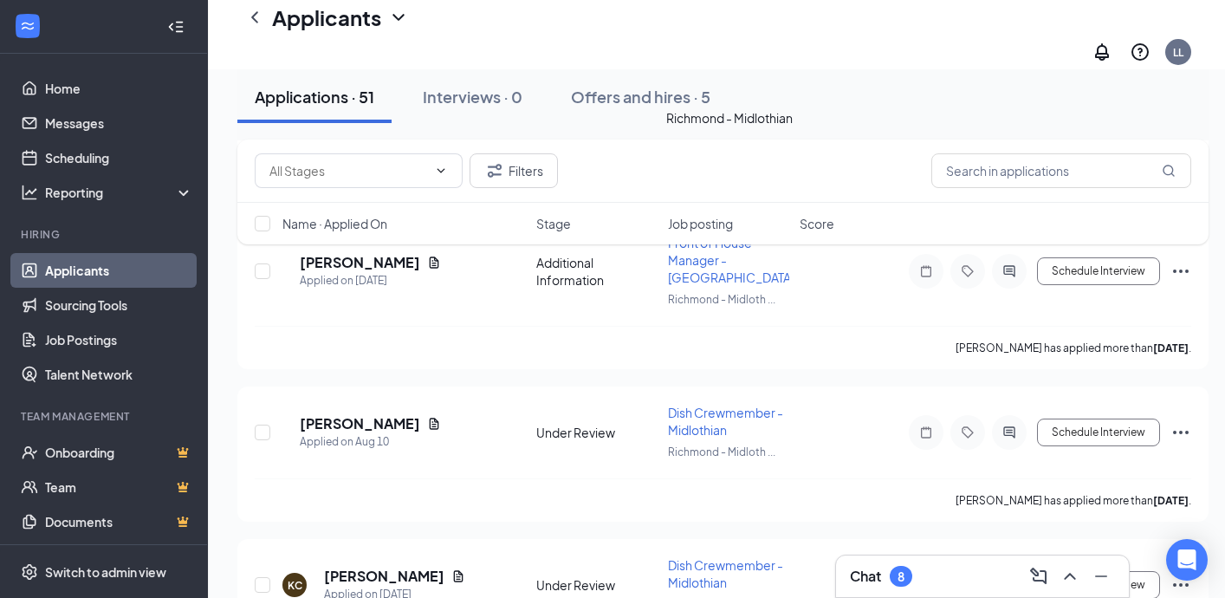
scroll to position [2980, 13]
click at [439, 420] on icon "Document" at bounding box center [435, 425] width 10 height 11
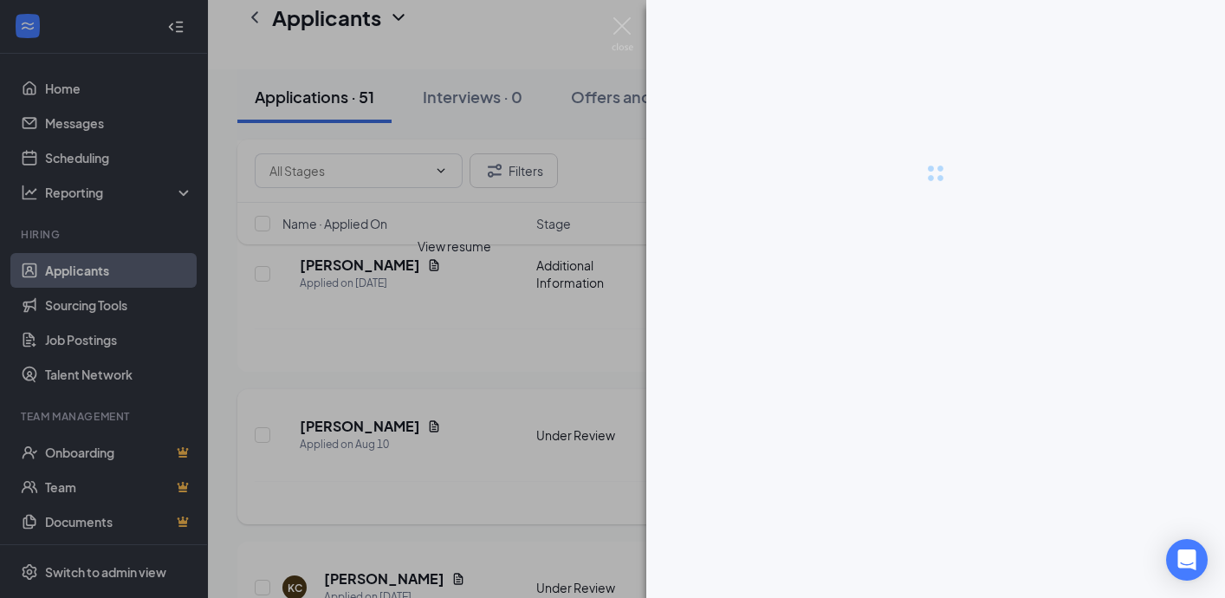
scroll to position [2980, 0]
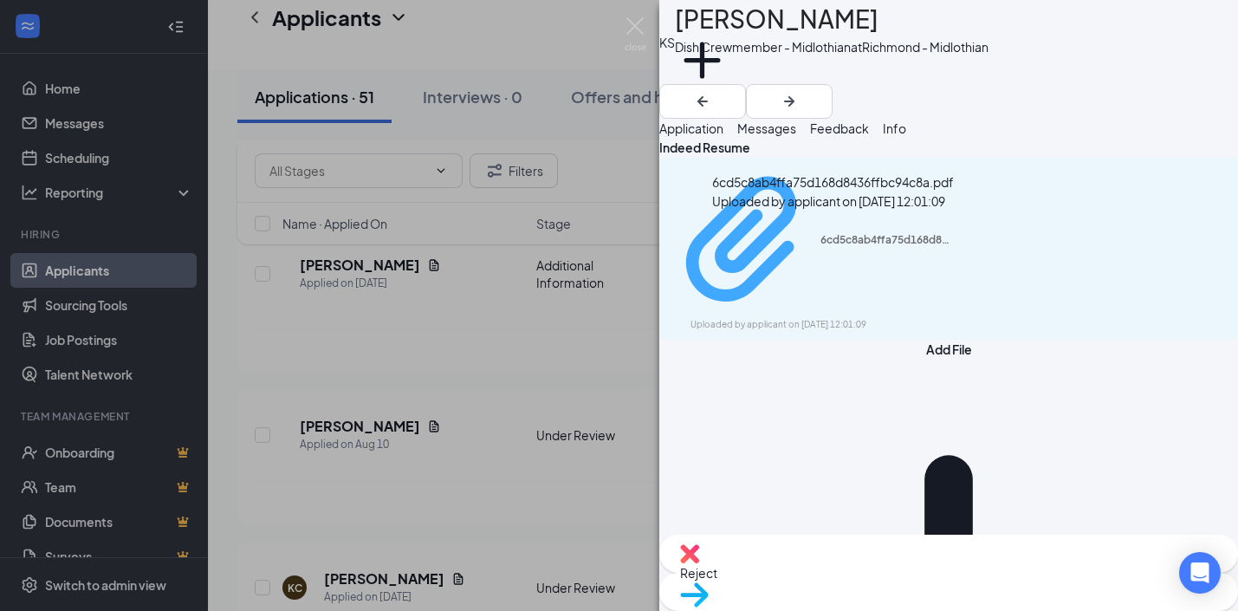
click at [820, 239] on div "6cd5c8ab4ffa75d168d8436ffbc94c8a.pdf" at bounding box center [885, 240] width 130 height 14
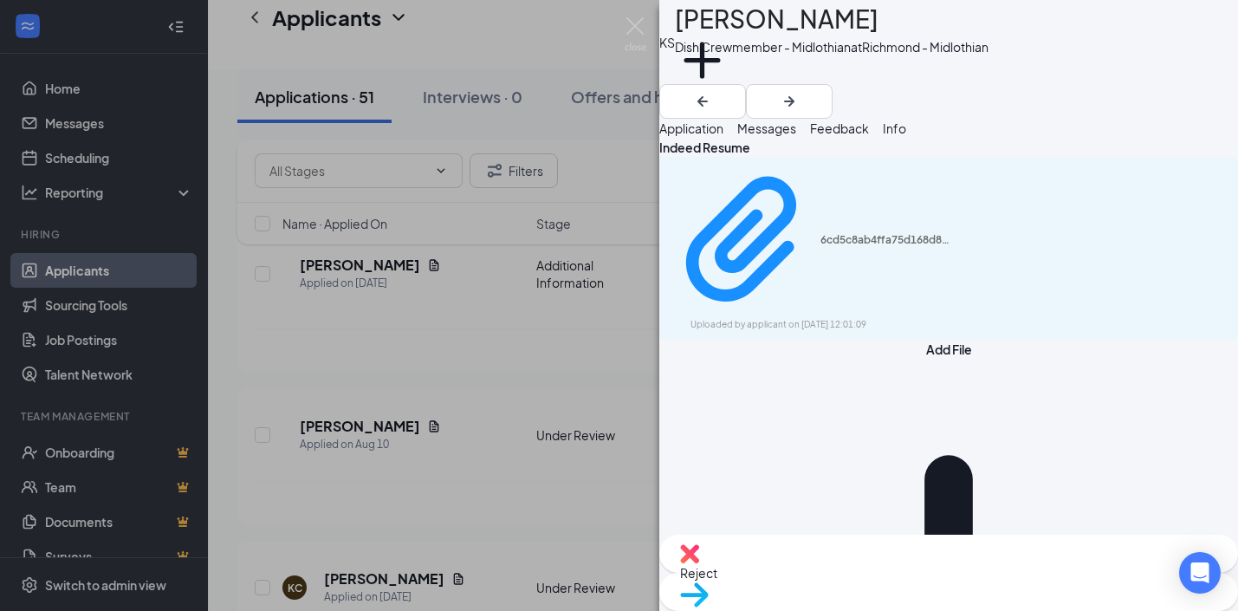
click at [583, 358] on div "KS Kenneth Simpson Dish Crewmember - Midlothian at Richmond - Midlothian Add a …" at bounding box center [619, 305] width 1238 height 611
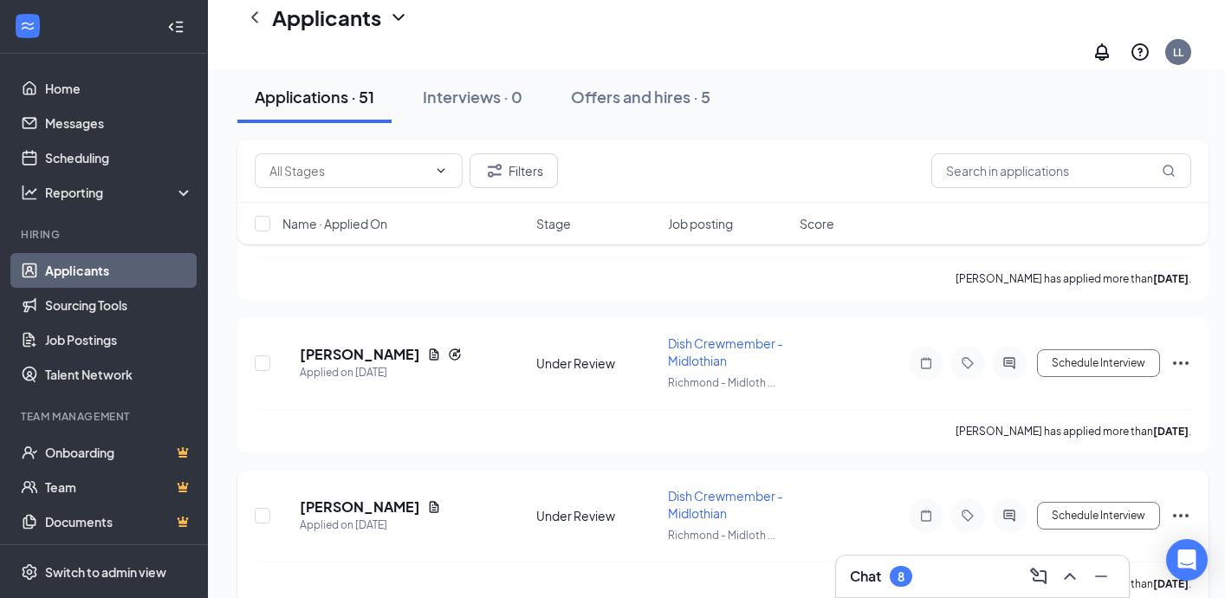
scroll to position [3358, 0]
click at [439, 500] on icon "Document" at bounding box center [435, 505] width 10 height 11
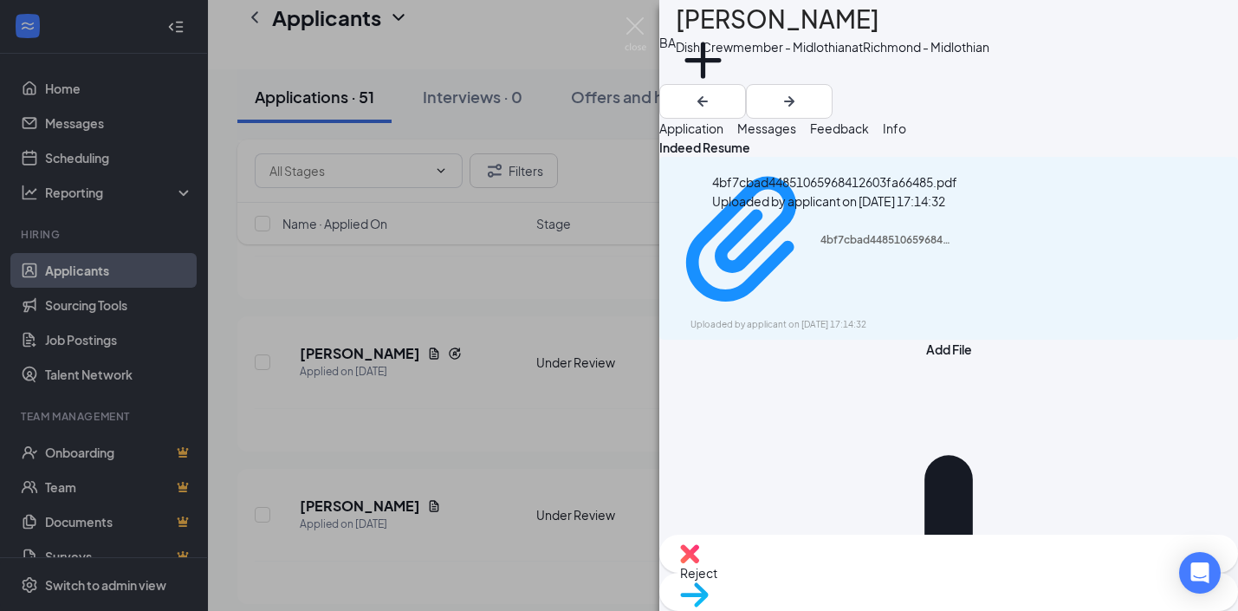
click at [757, 256] on div "4bf7cbad44851065968412603fa66485.pdf Uploaded by applicant on Aug 07, 2025 at 1…" at bounding box center [948, 248] width 579 height 183
click at [755, 318] on div "Uploaded by applicant on Aug 07, 2025 at 17:14:32" at bounding box center [820, 325] width 260 height 14
click at [572, 308] on div "BA Brandon Atkinson Dish Crewmember - Midlothian at Richmond - Midlothian Add a…" at bounding box center [619, 305] width 1238 height 611
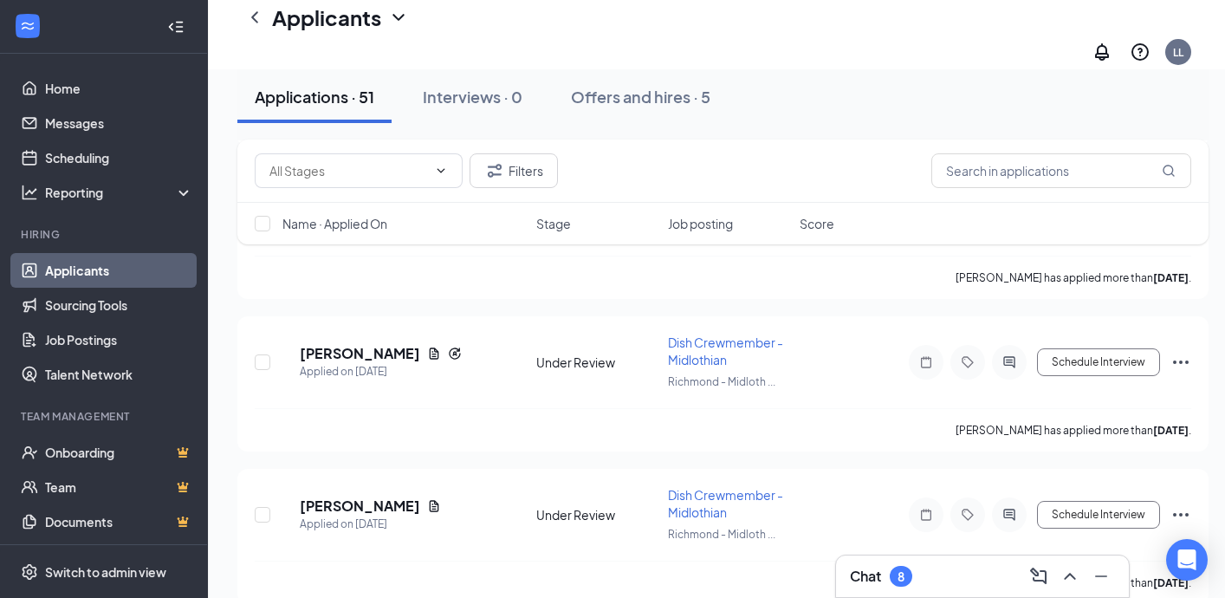
click at [572, 308] on div "[PERSON_NAME] [PERSON_NAME] Applied on [DATE] Under Review Front of House Manag…" at bounding box center [722, 255] width 971 height 6359
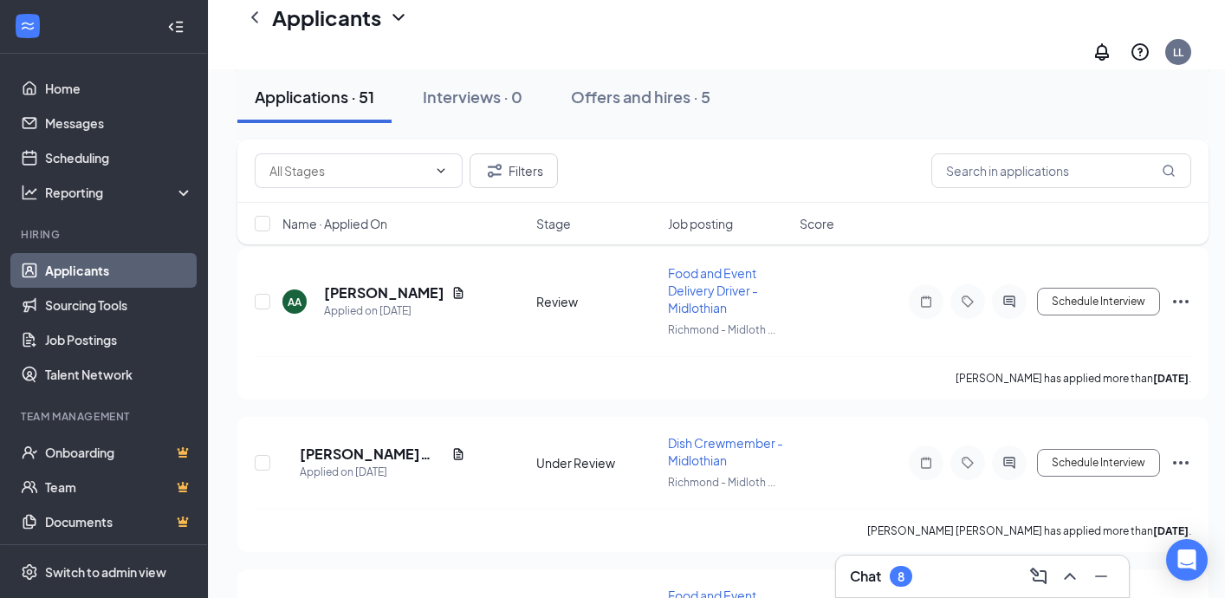
scroll to position [4343, 13]
click at [451, 446] on icon "Document" at bounding box center [458, 453] width 14 height 14
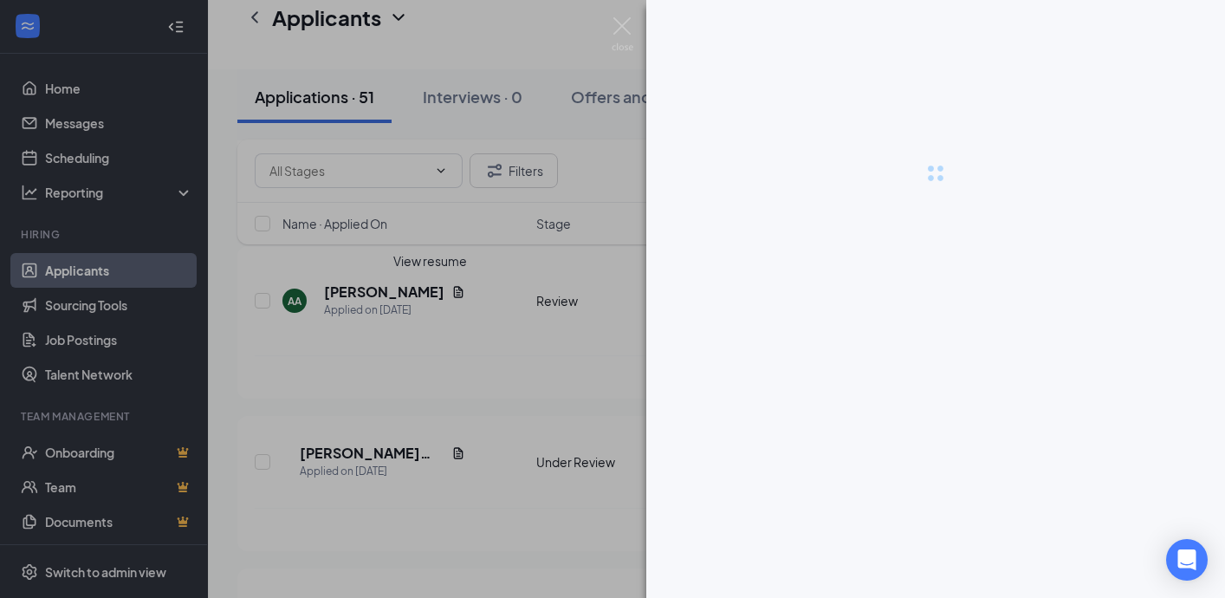
scroll to position [4343, 0]
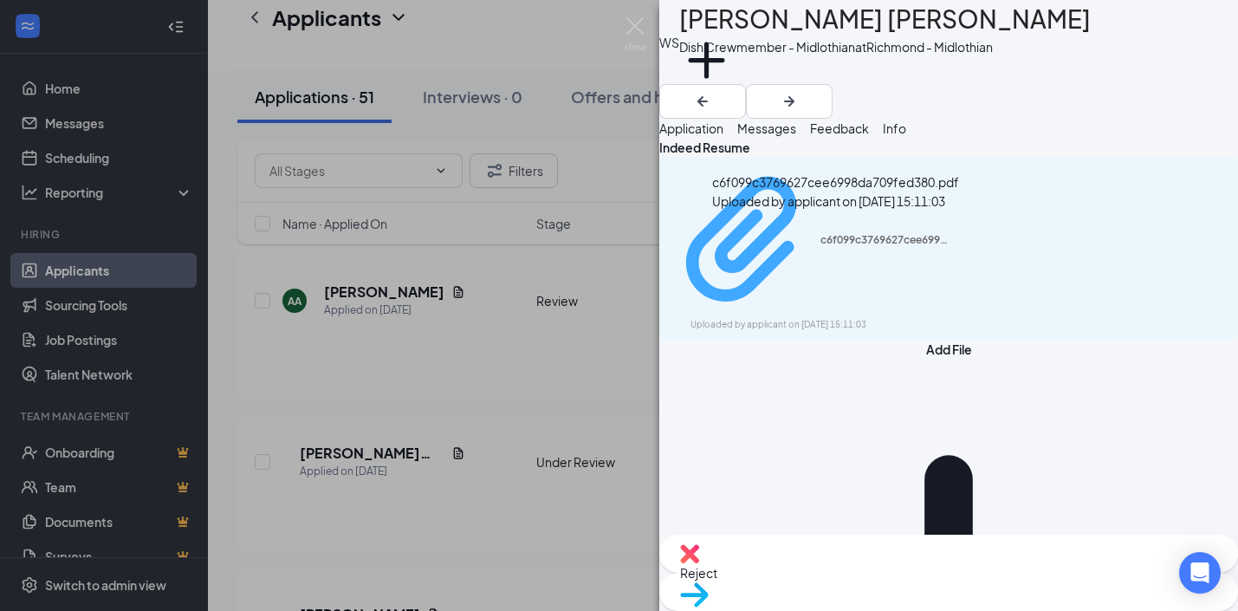
click at [836, 236] on div "c6f099c3769627cee6998da709fed380.pdf" at bounding box center [885, 240] width 130 height 14
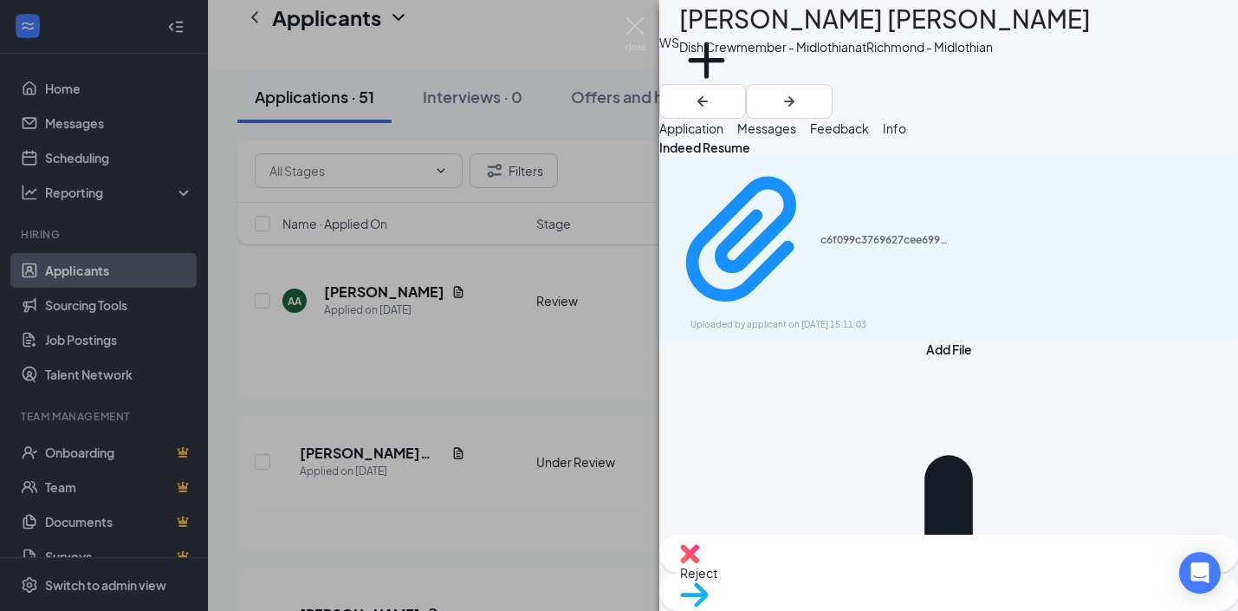
click at [470, 366] on div "WS Walsh Staples Dish Crewmember - Midlothian at Richmond - Midlothian Add a ta…" at bounding box center [619, 305] width 1238 height 611
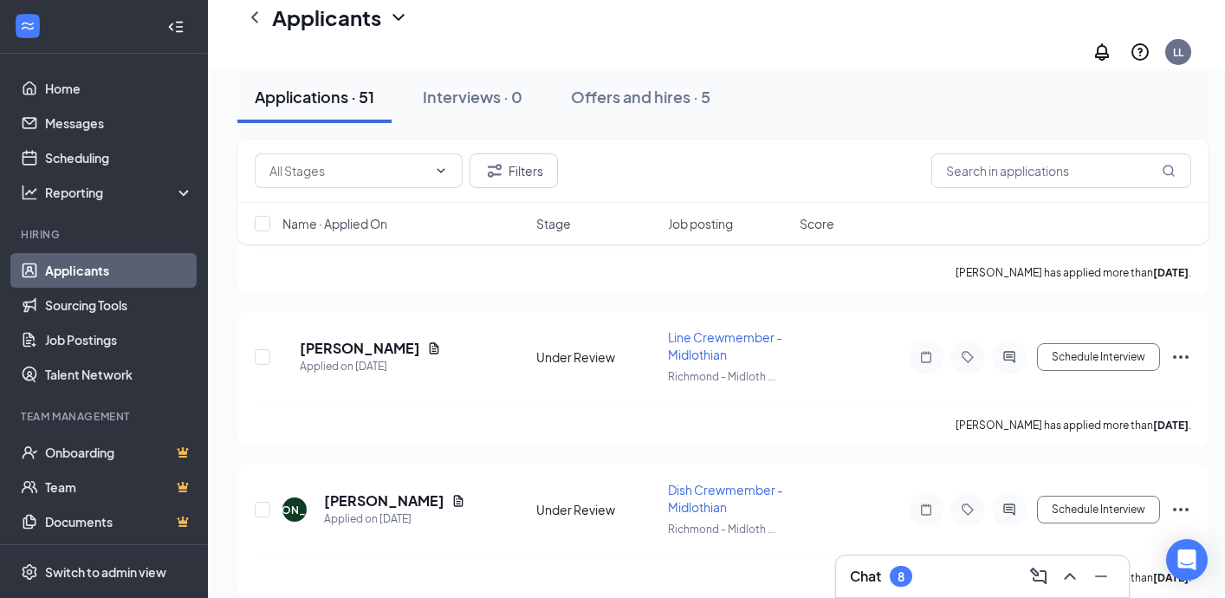
scroll to position [5244, 0]
click at [451, 495] on icon "Document" at bounding box center [458, 502] width 14 height 14
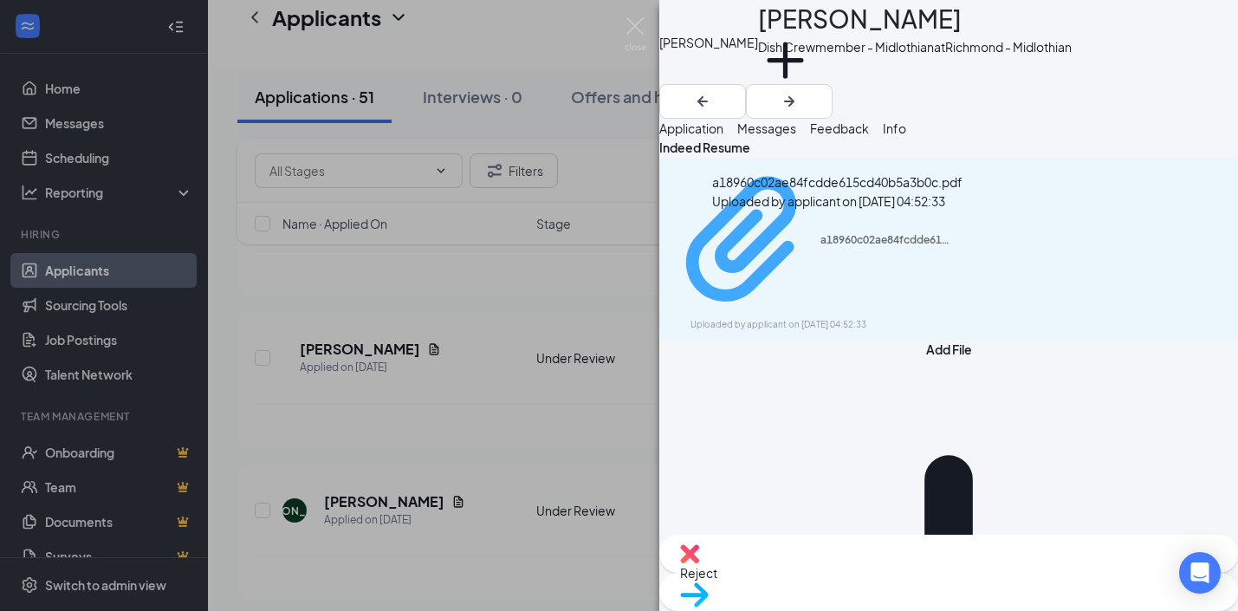
drag, startPoint x: 655, startPoint y: 280, endPoint x: 764, endPoint y: 248, distance: 113.8
click at [764, 318] on div "Uploaded by applicant on Aug 02, 2025 at 04:52:33" at bounding box center [820, 325] width 260 height 14
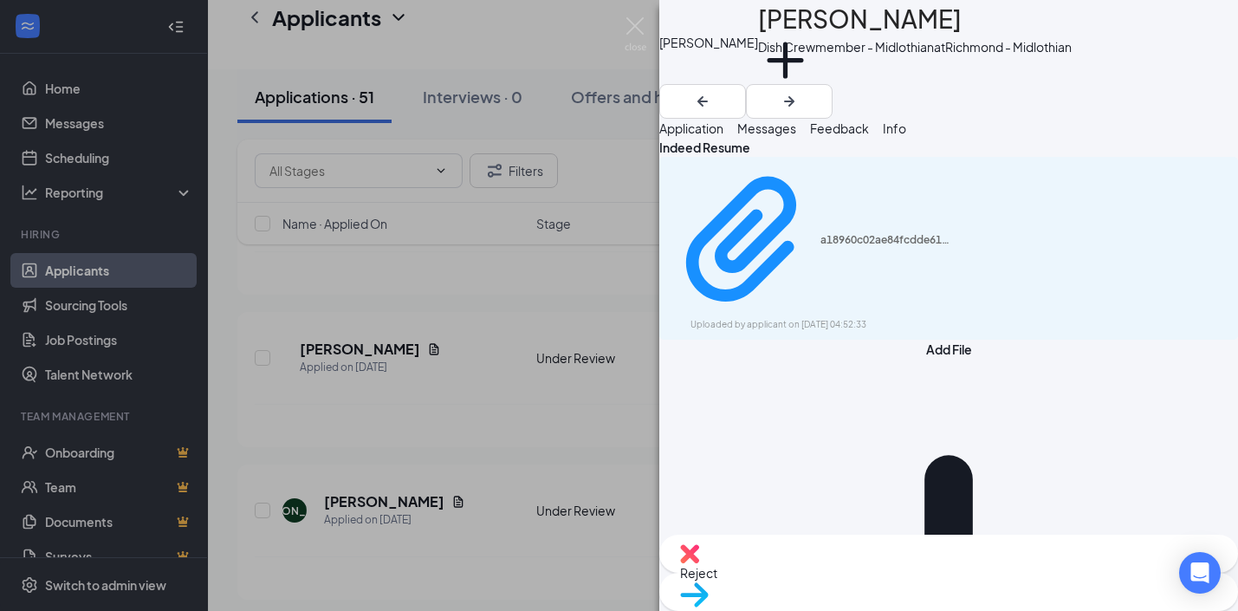
click at [450, 285] on div "JA jamahl Anderson Dish Crewmember - Midlothian at Richmond - Midlothian Add a …" at bounding box center [619, 305] width 1238 height 611
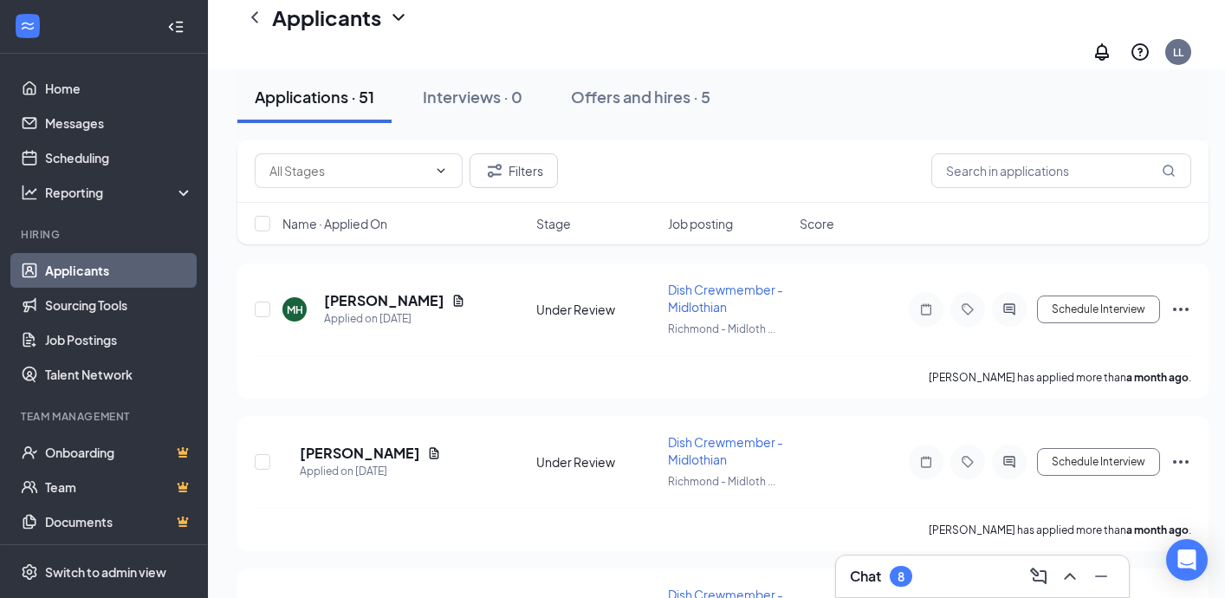
scroll to position [5907, 0]
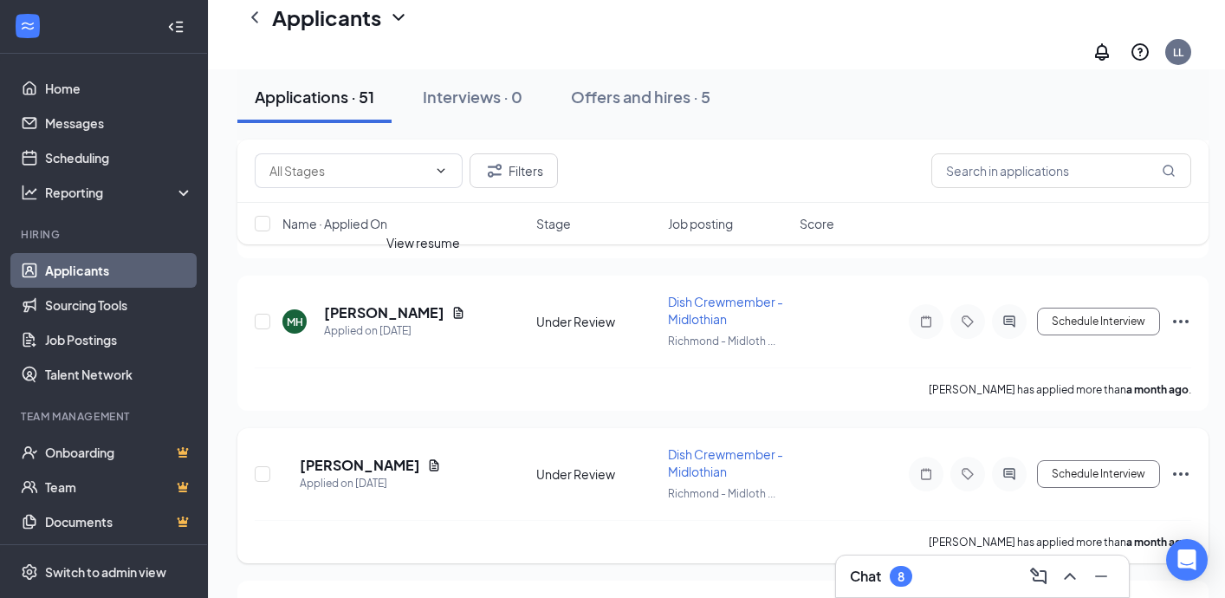
click at [418, 456] on div "[PERSON_NAME]" at bounding box center [370, 465] width 141 height 19
click at [427, 458] on icon "Document" at bounding box center [434, 465] width 14 height 14
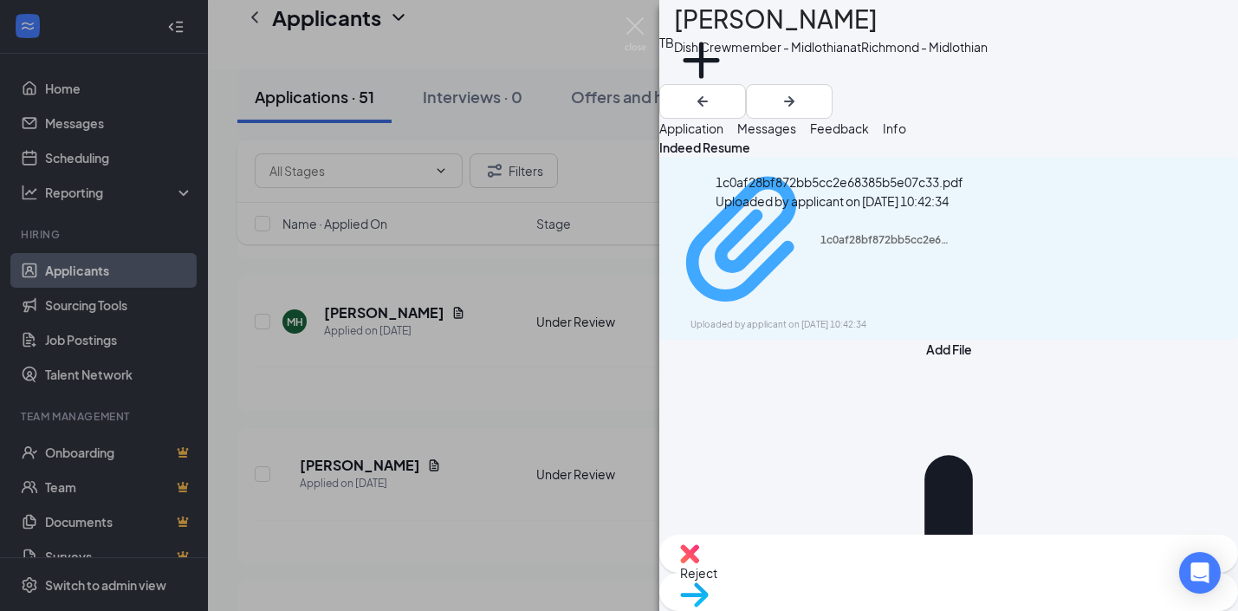
click at [820, 233] on div "1c0af28bf872bb5cc2e68385b5e07c33.pdf" at bounding box center [885, 240] width 130 height 14
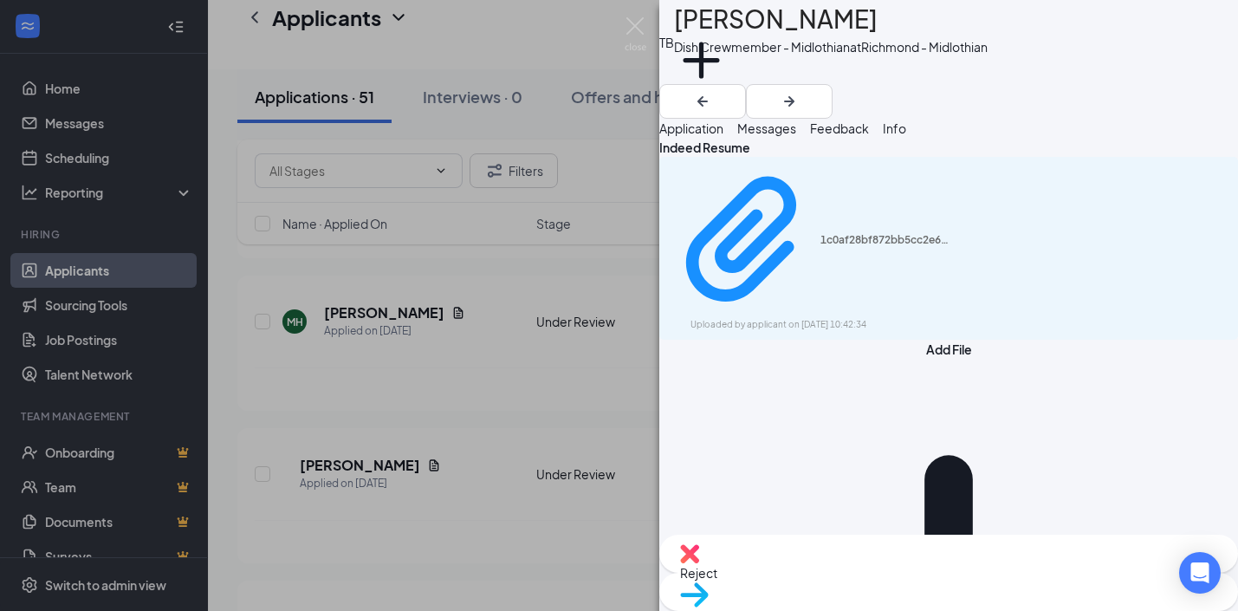
click at [616, 302] on div "TB Trevell Bailey Dish Crewmember - Midlothian at Richmond - Midlothian Add a t…" at bounding box center [619, 305] width 1238 height 611
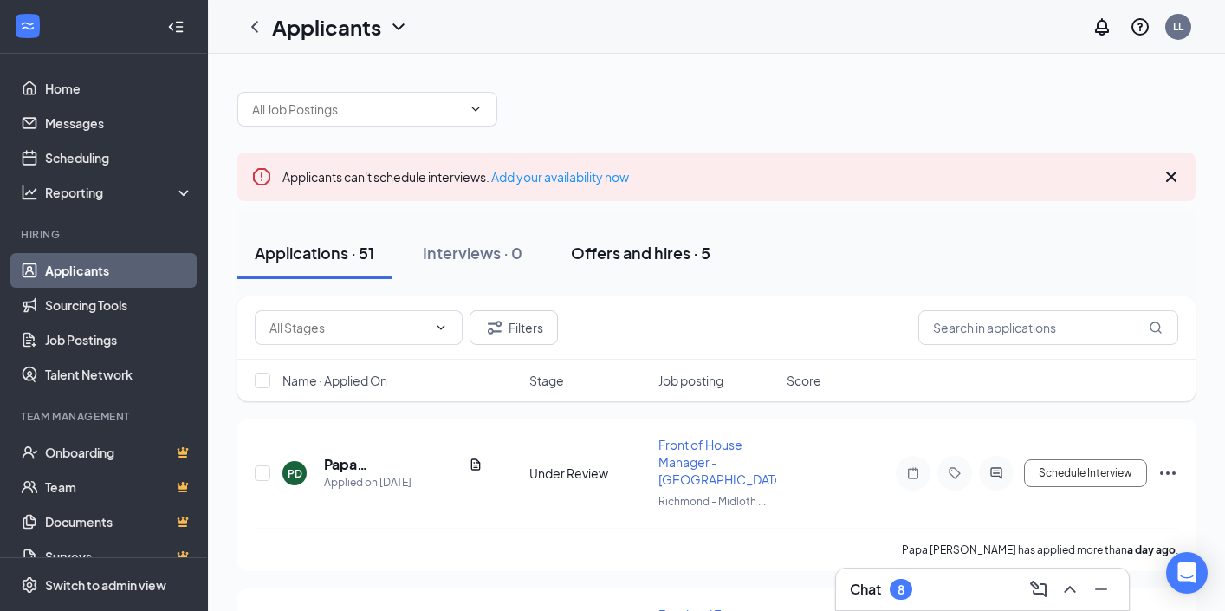
click at [631, 250] on div "Offers and hires · 5" at bounding box center [640, 253] width 139 height 22
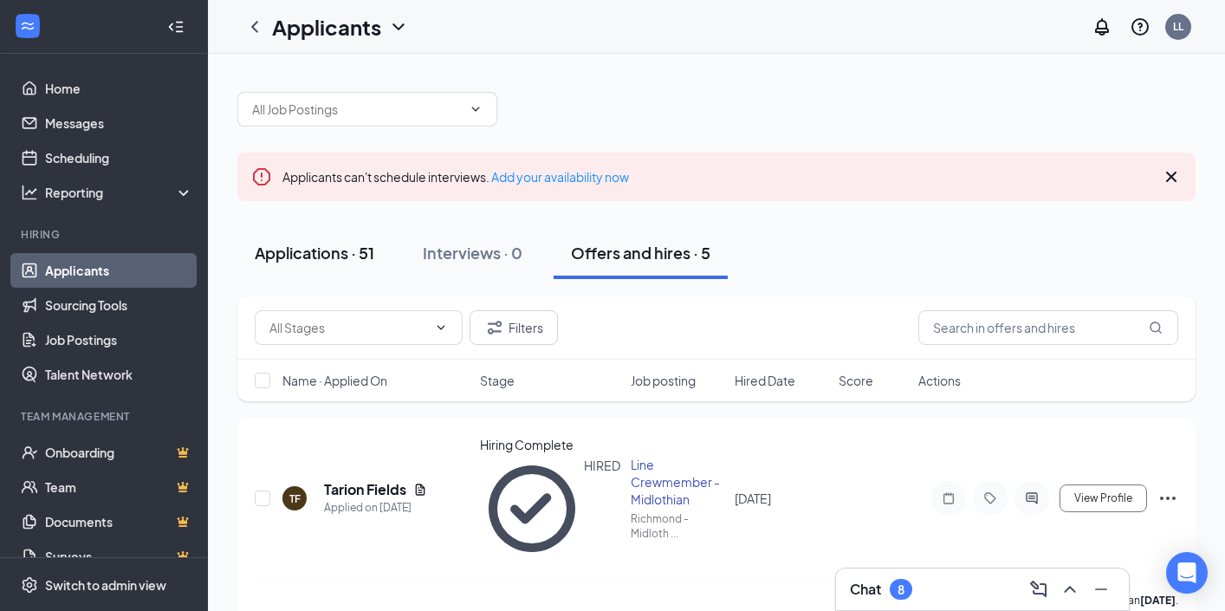
click at [340, 262] on div "Applications · 51" at bounding box center [315, 253] width 120 height 22
